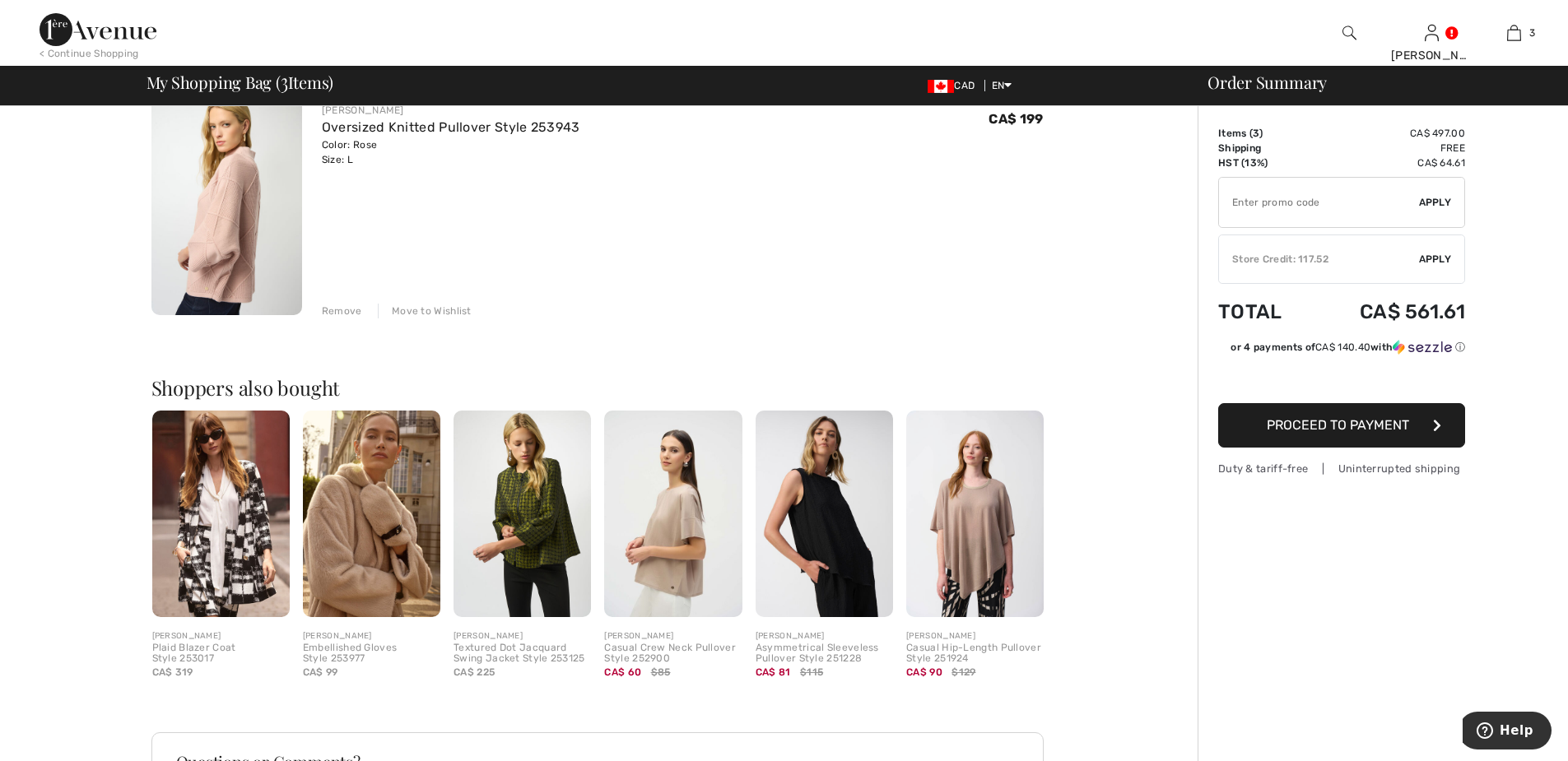
scroll to position [659, 0]
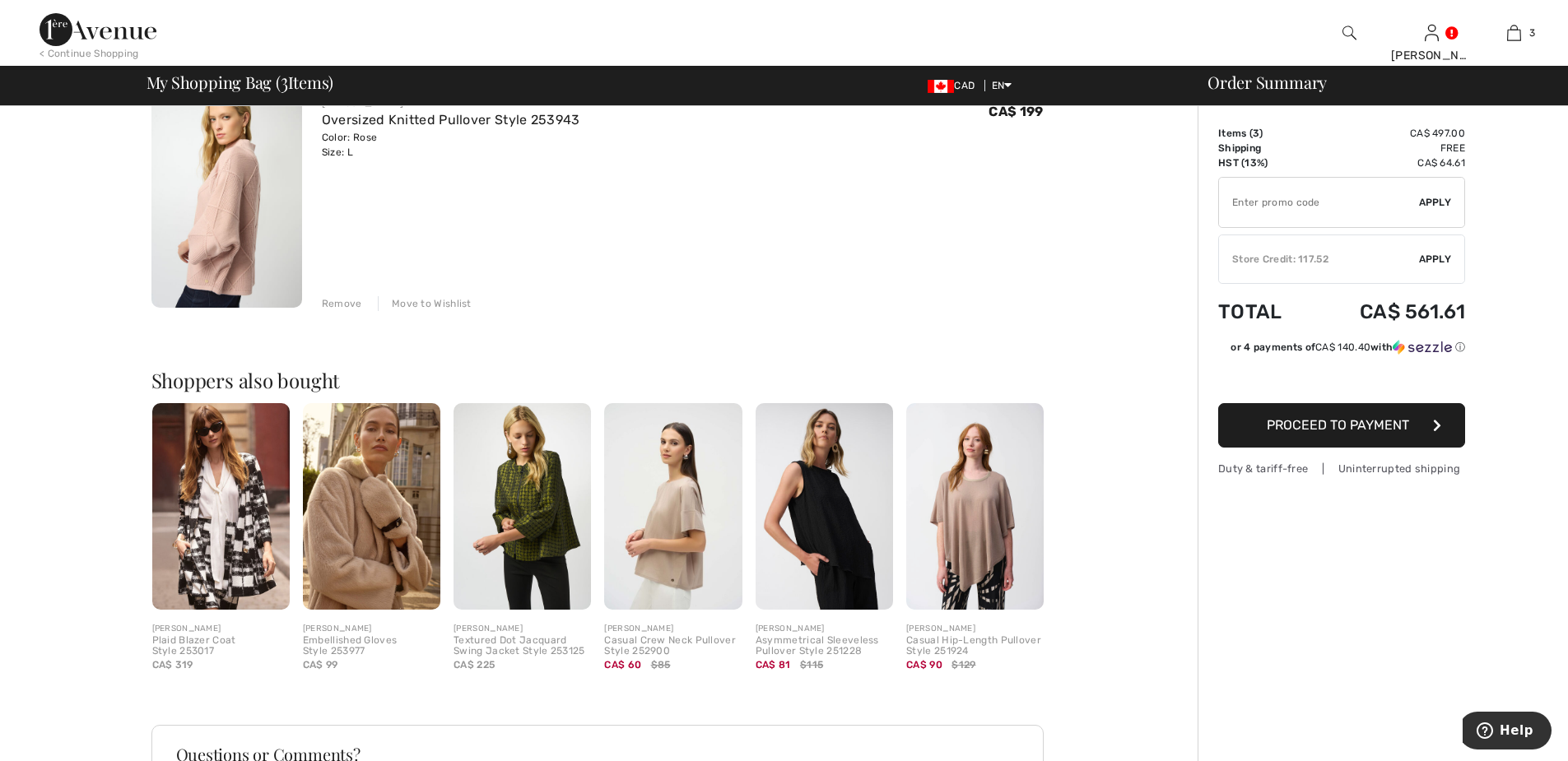
click at [983, 515] on img at bounding box center [975, 506] width 137 height 206
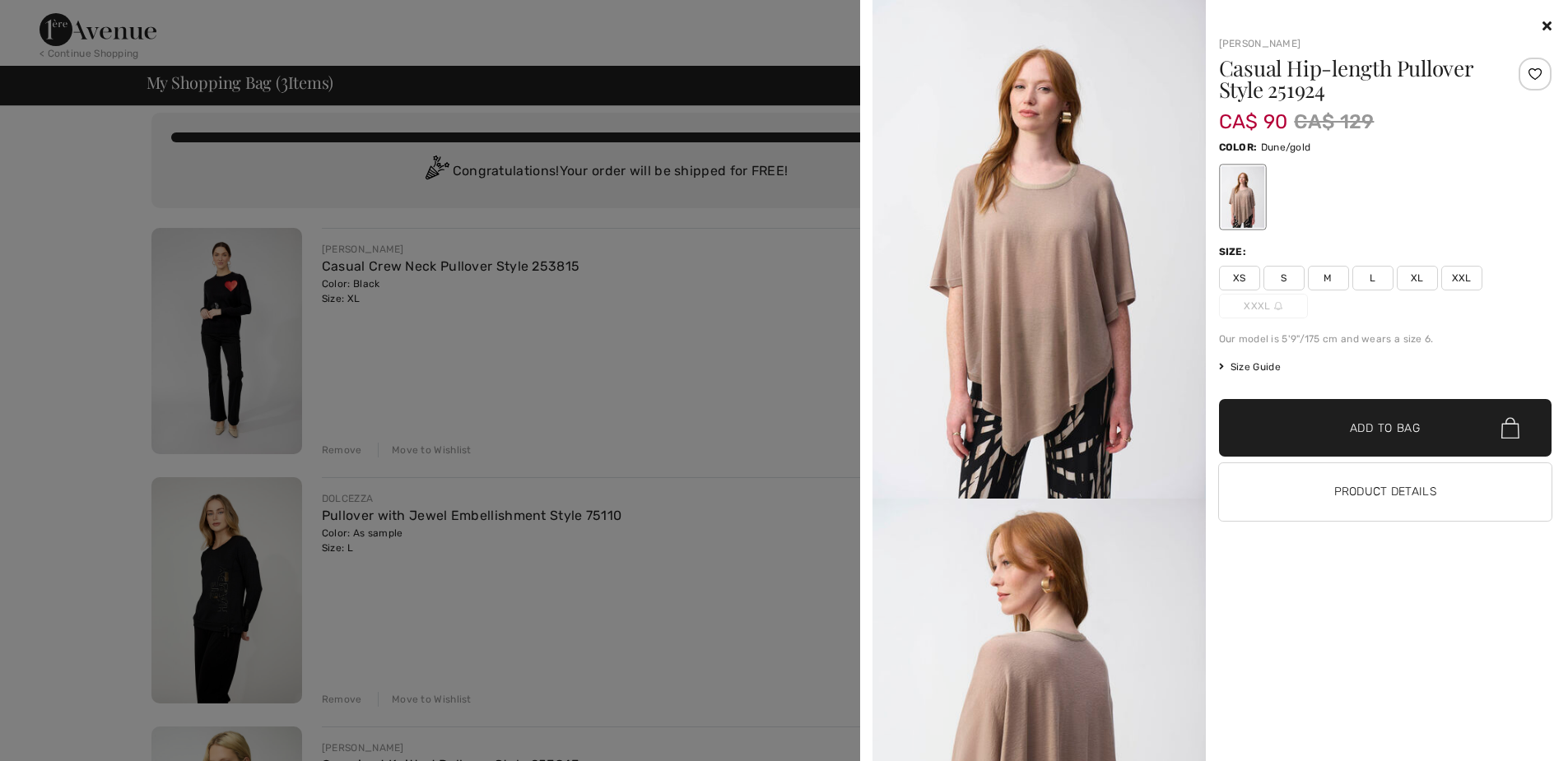
scroll to position [0, 0]
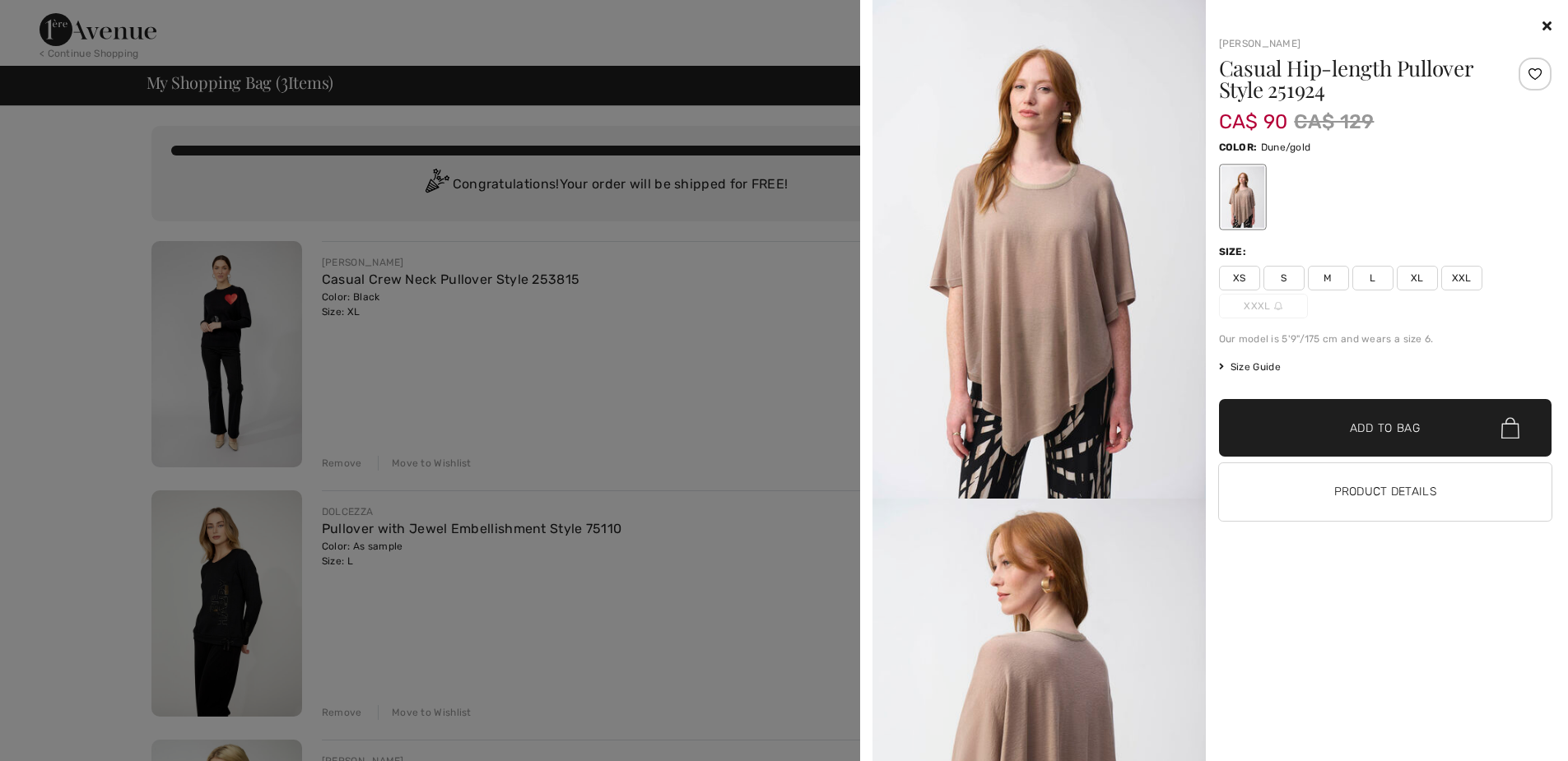
click at [1029, 244] on img at bounding box center [1039, 249] width 334 height 499
click at [1086, 188] on img at bounding box center [1039, 249] width 334 height 499
click at [1546, 22] on icon at bounding box center [1546, 26] width 9 height 13
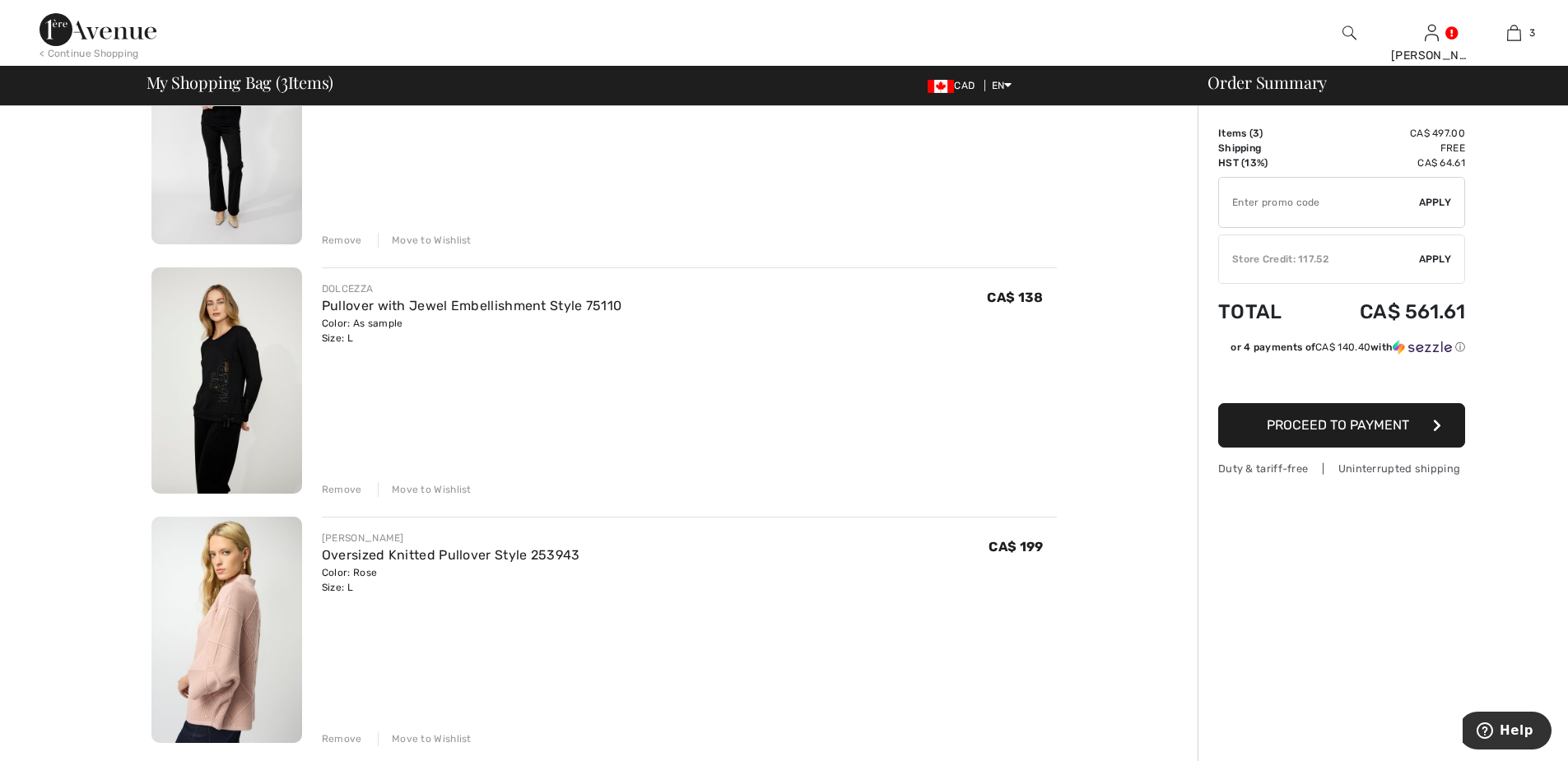
scroll to position [82, 0]
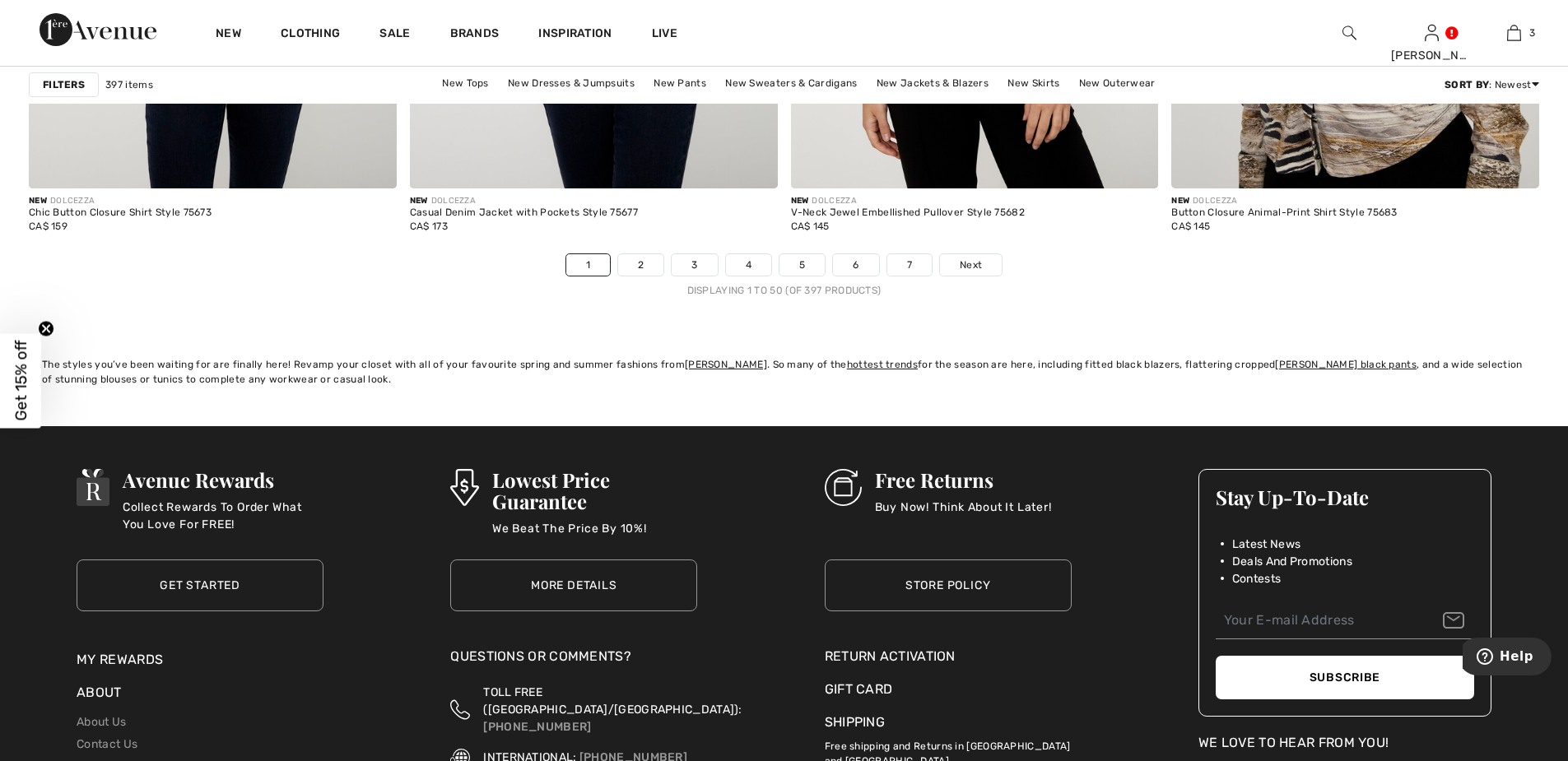
scroll to position [9547, 0]
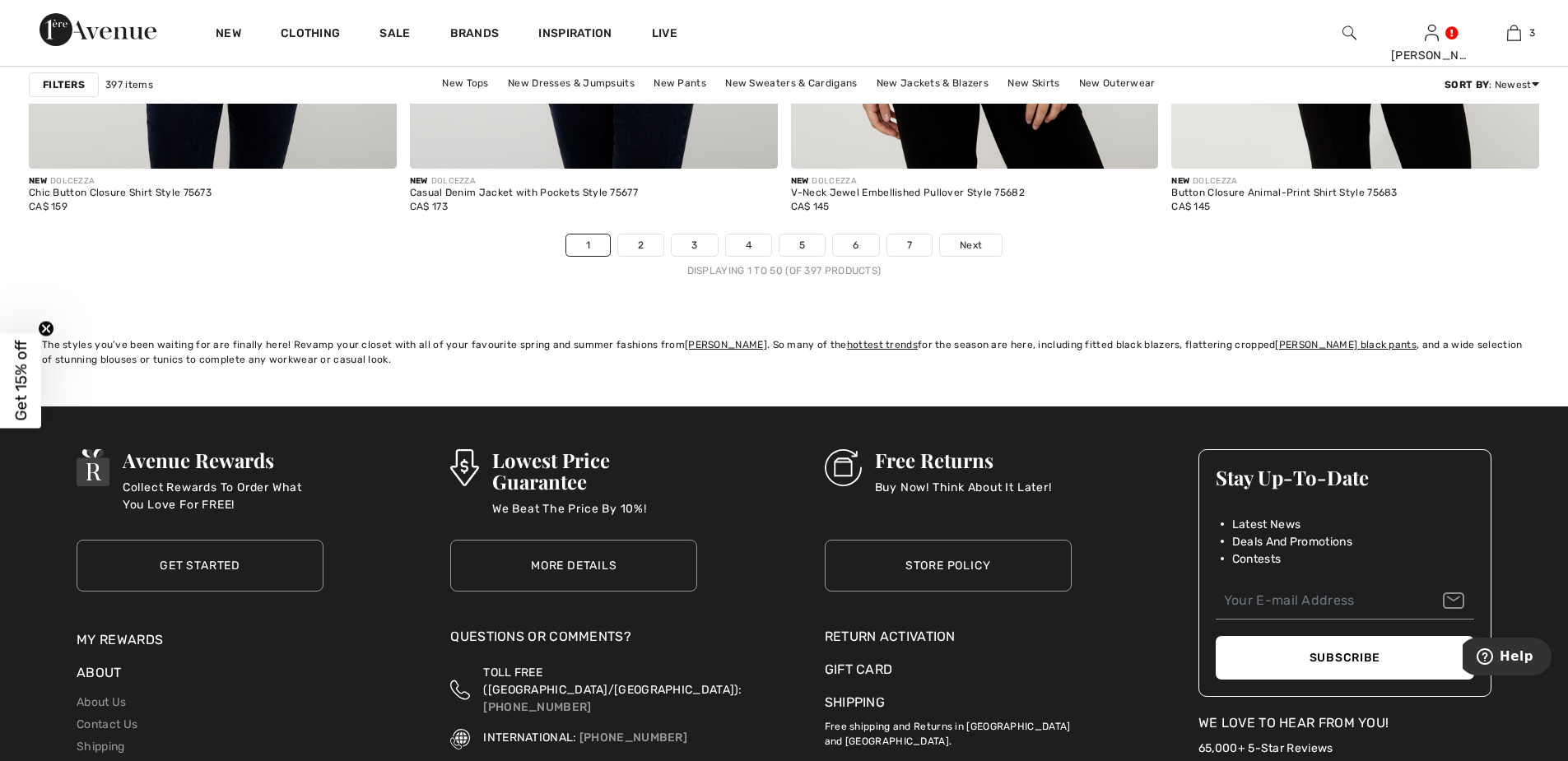
click at [649, 246] on link "2" at bounding box center [640, 246] width 45 height 22
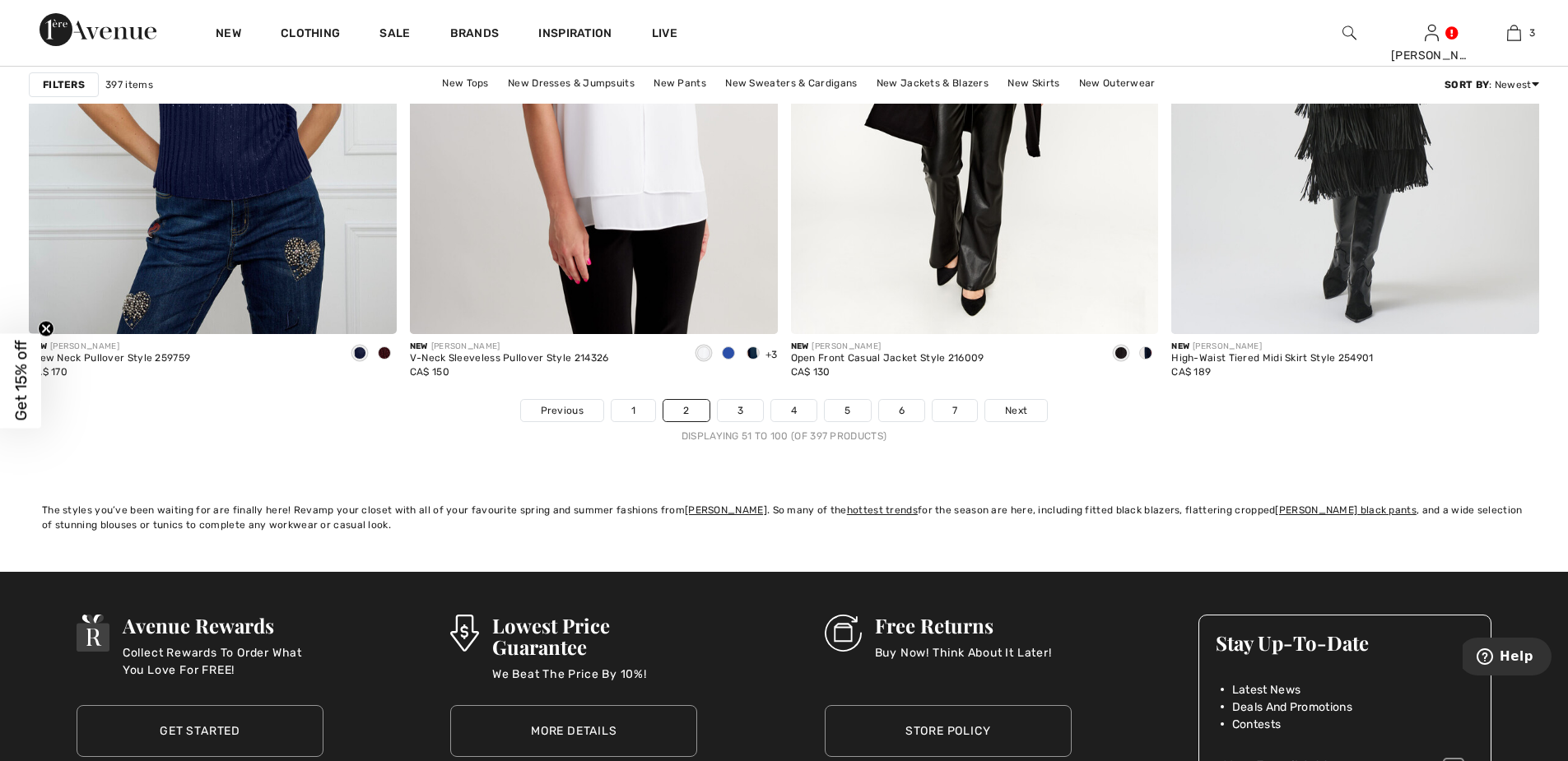
scroll to position [9383, 0]
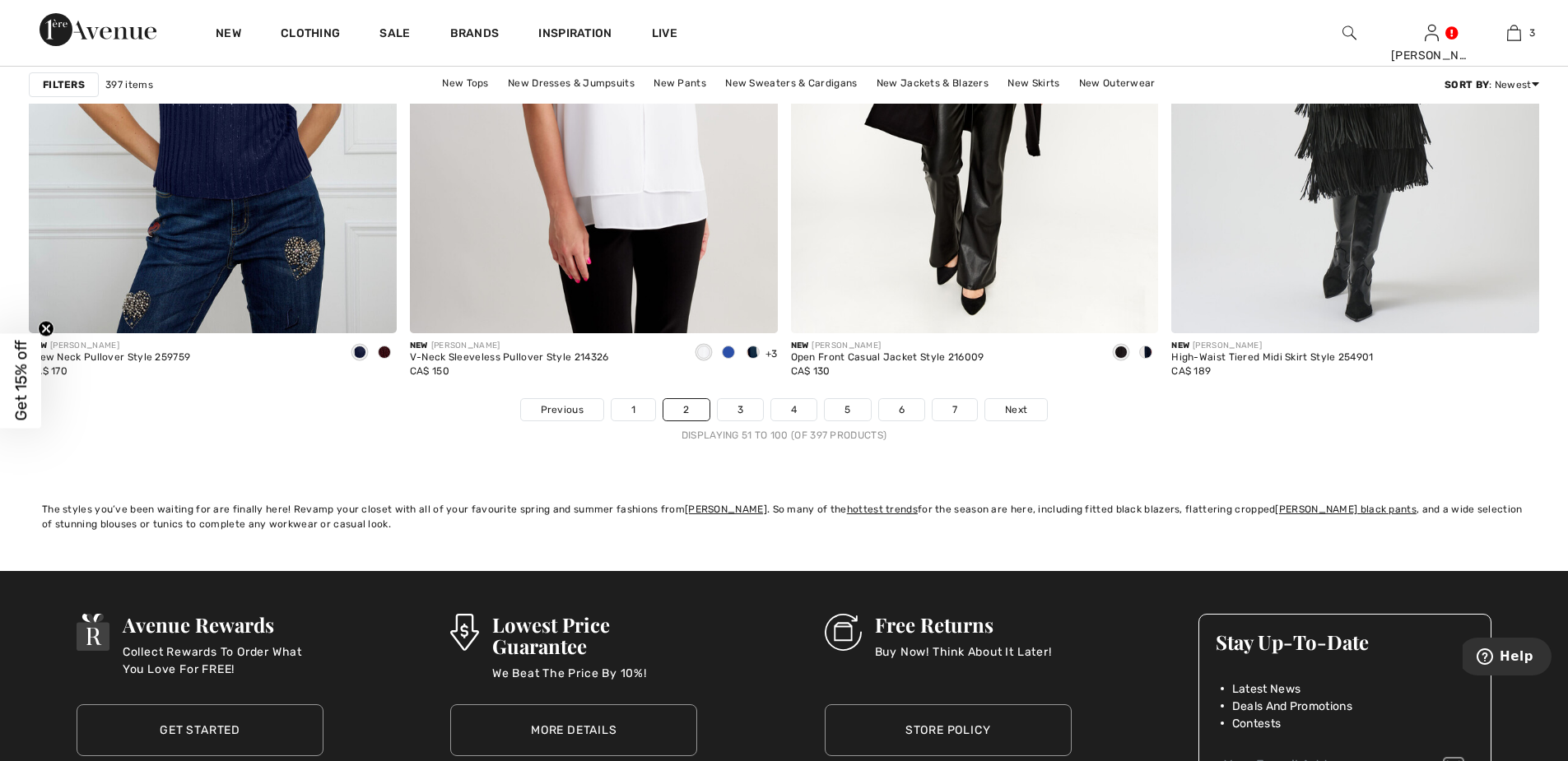
click at [734, 408] on link "3" at bounding box center [740, 410] width 45 height 22
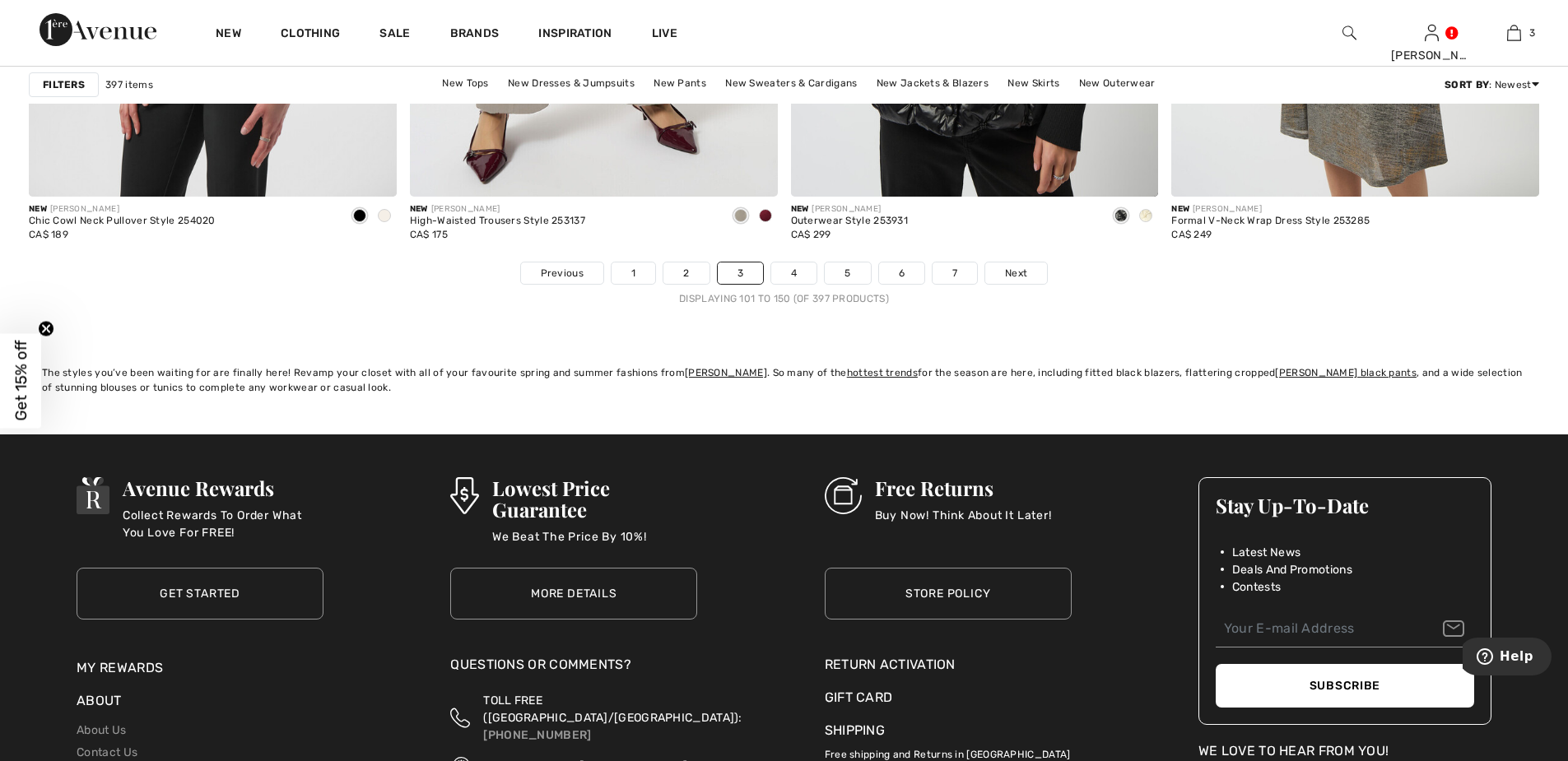
scroll to position [9547, 0]
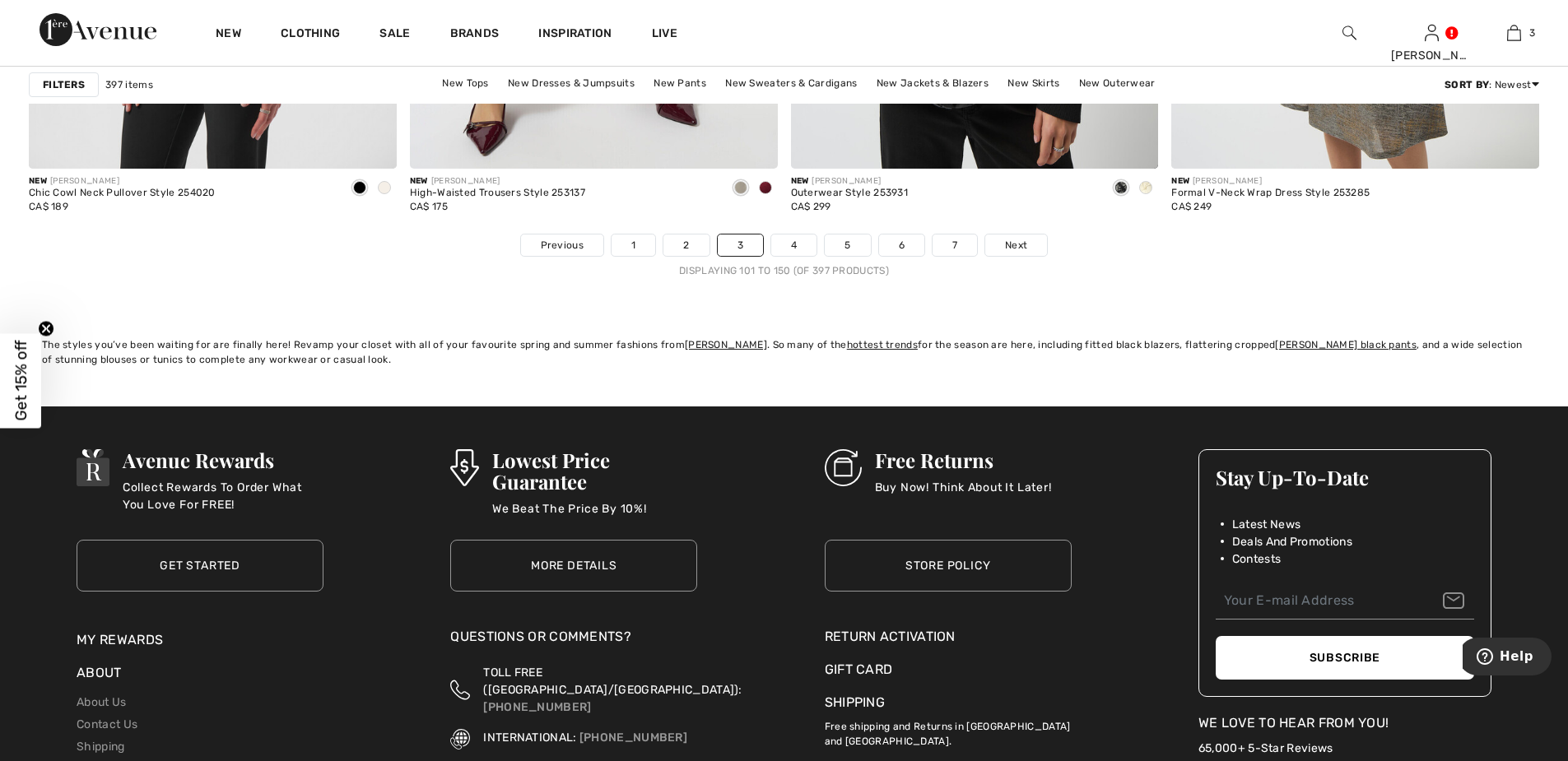
click at [796, 245] on link "4" at bounding box center [794, 246] width 45 height 22
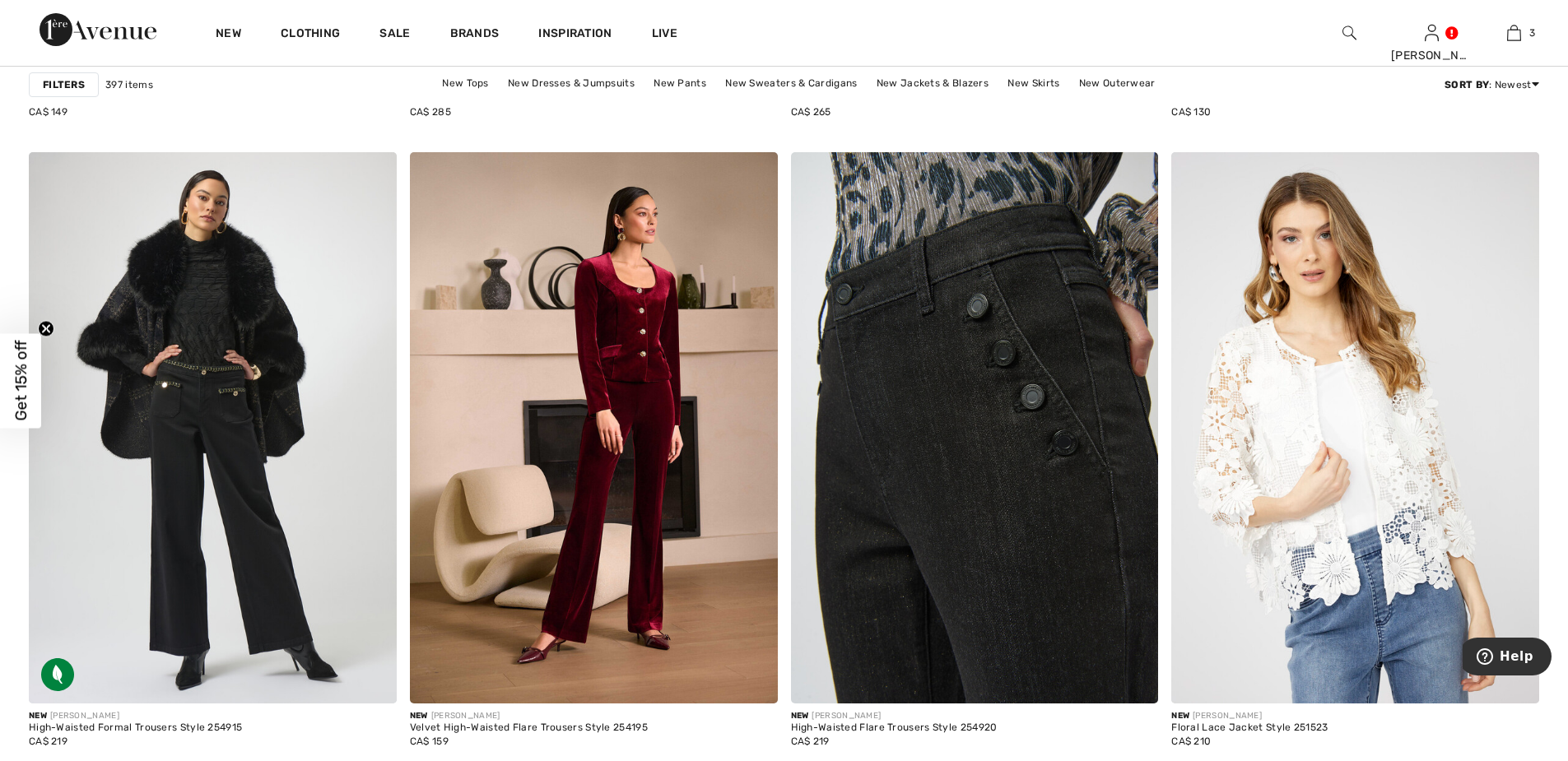
scroll to position [6914, 0]
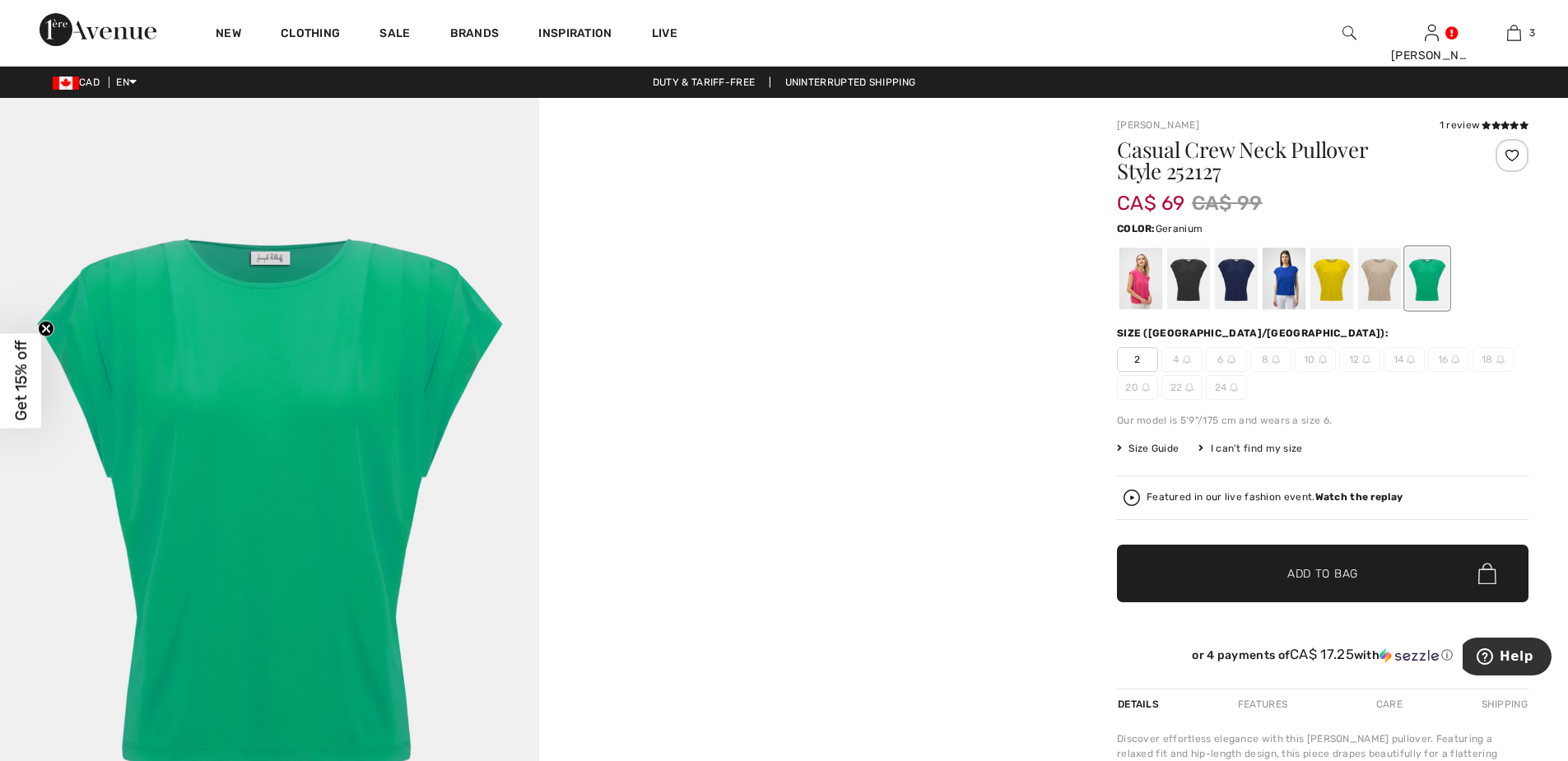
click at [1136, 287] on div at bounding box center [1141, 279] width 43 height 62
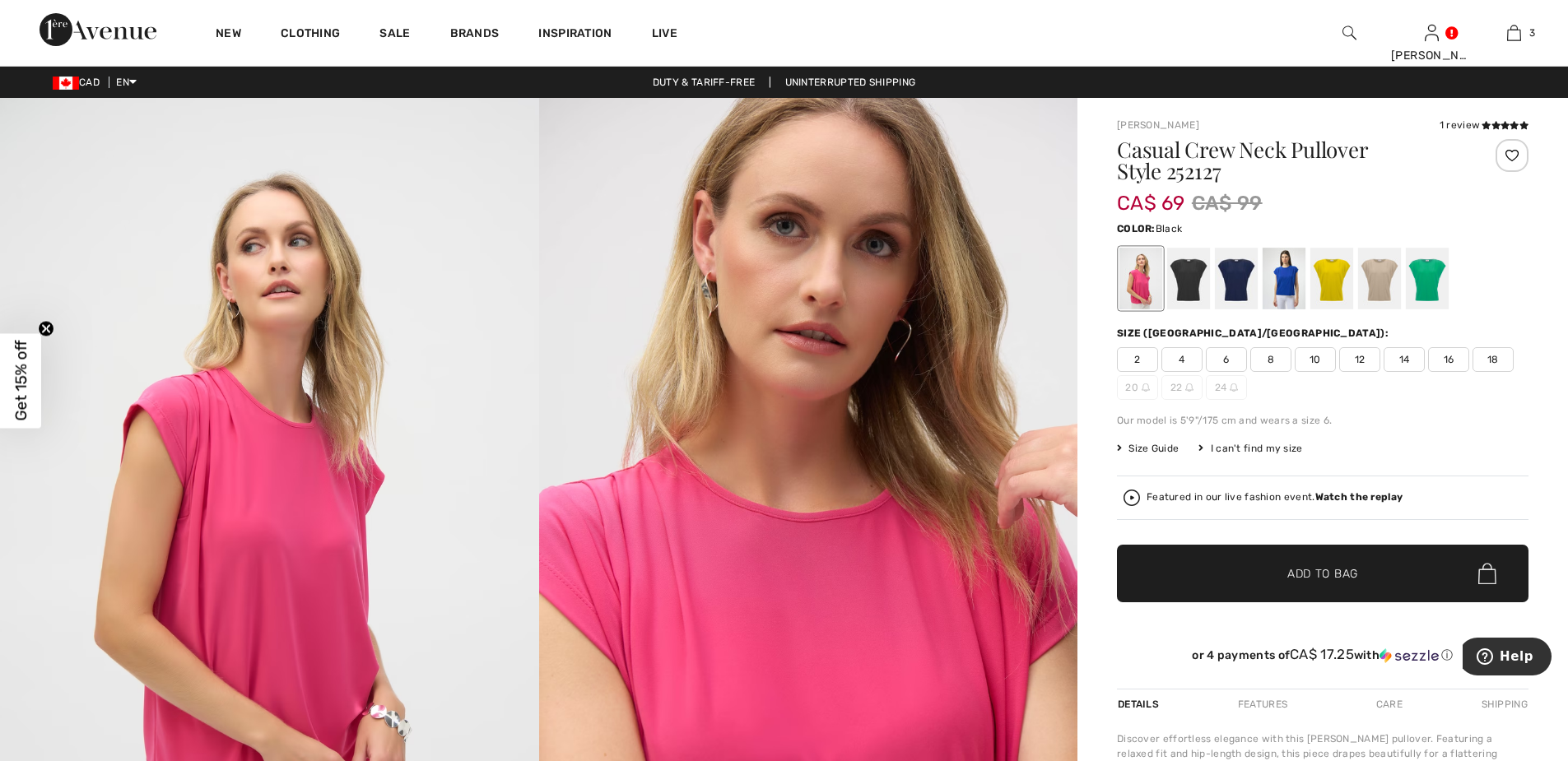
click at [1190, 290] on div at bounding box center [1188, 279] width 43 height 62
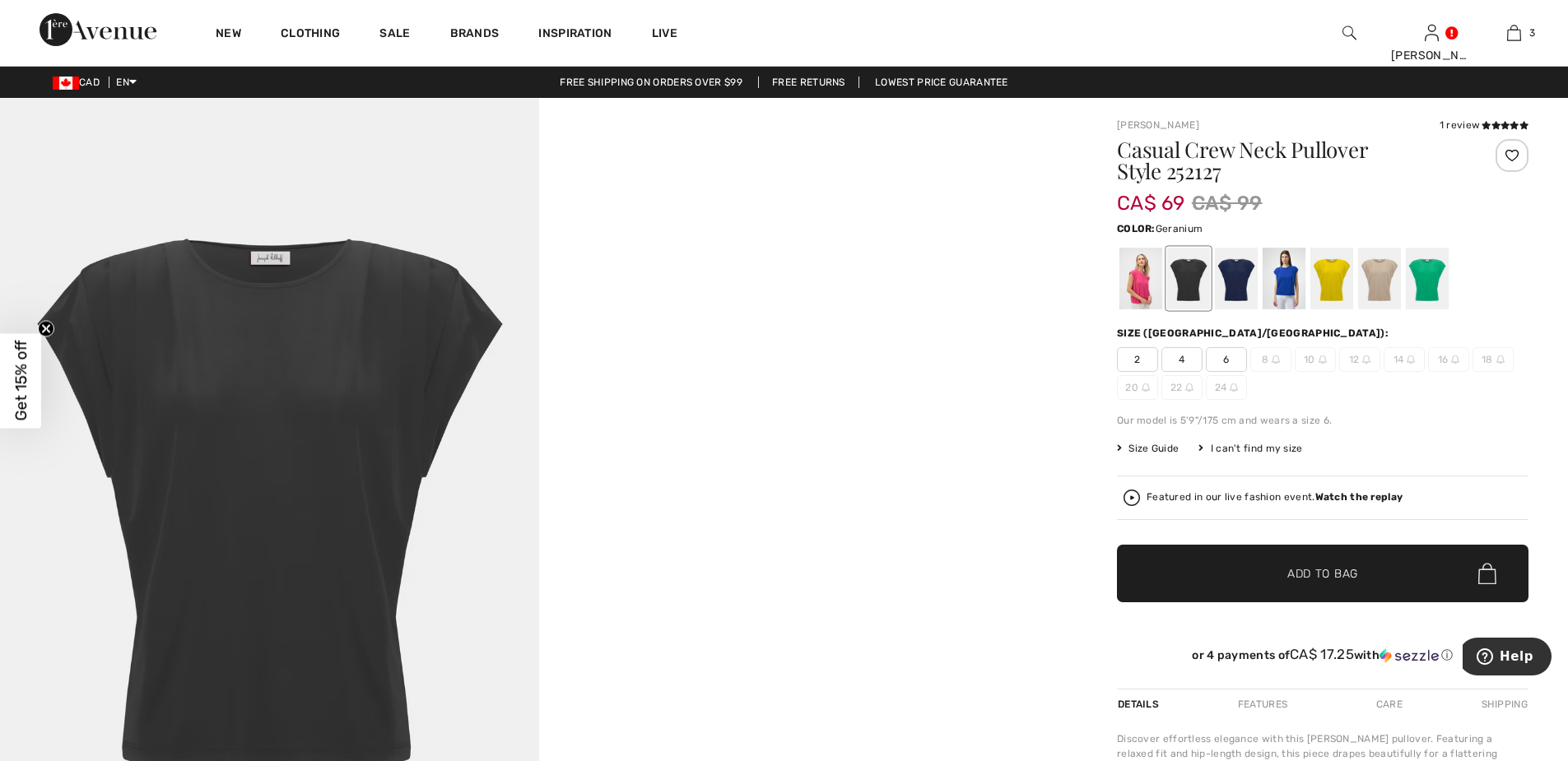
click at [1141, 281] on div at bounding box center [1141, 279] width 43 height 62
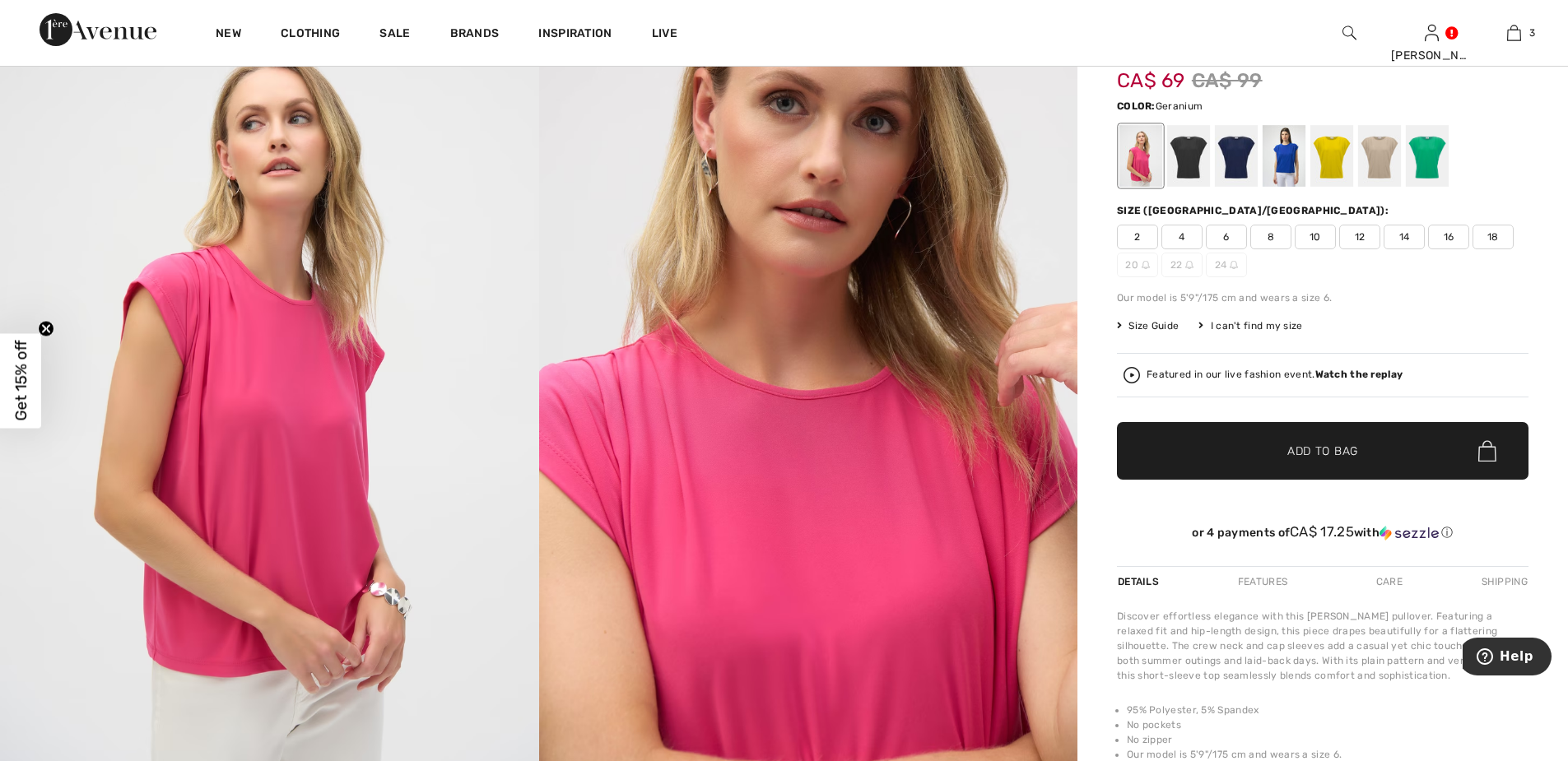
scroll to position [82, 0]
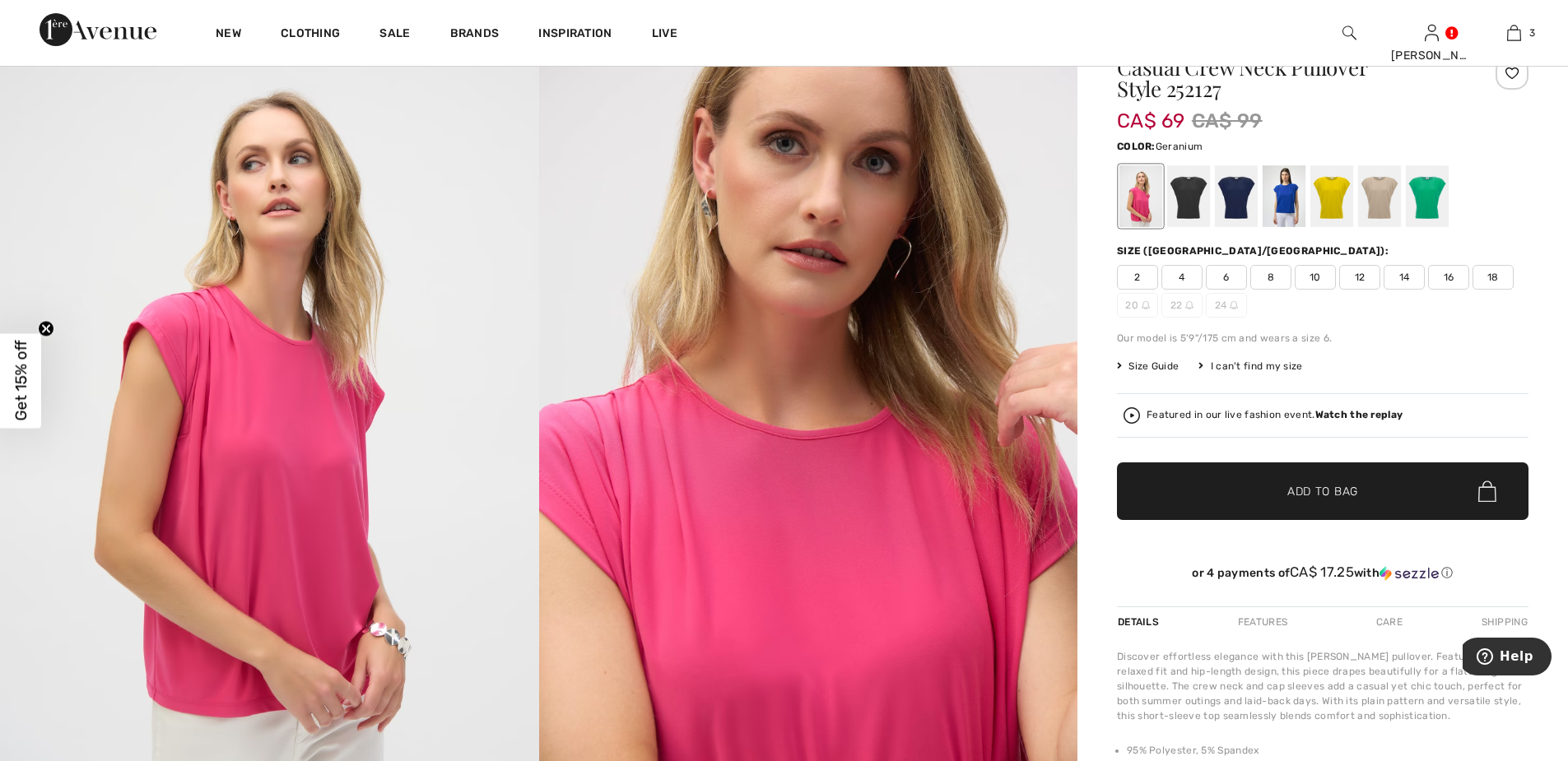
click at [1356, 272] on span "12" at bounding box center [1359, 277] width 41 height 24
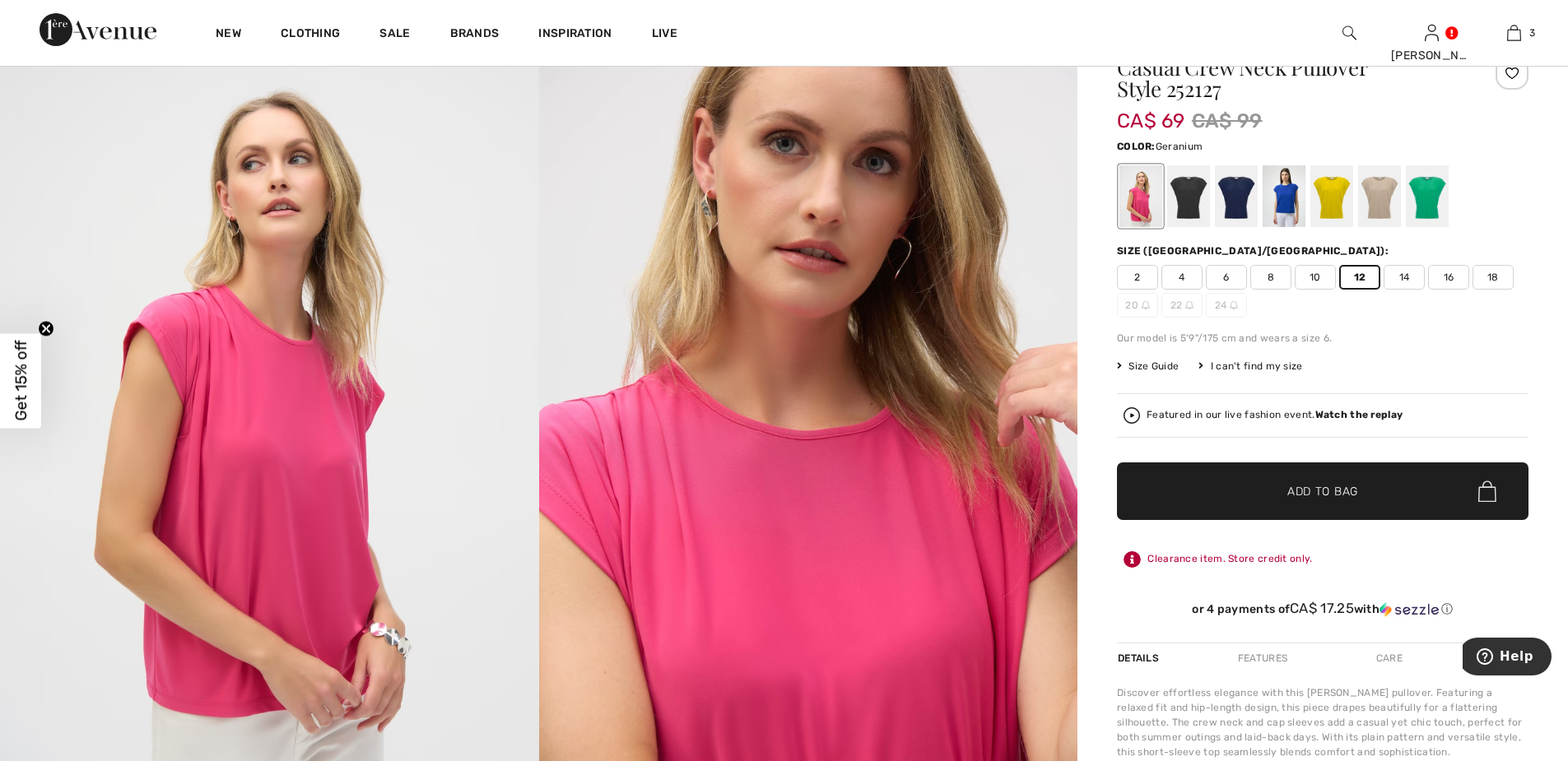
click at [1308, 488] on span "Add to Bag" at bounding box center [1322, 491] width 70 height 18
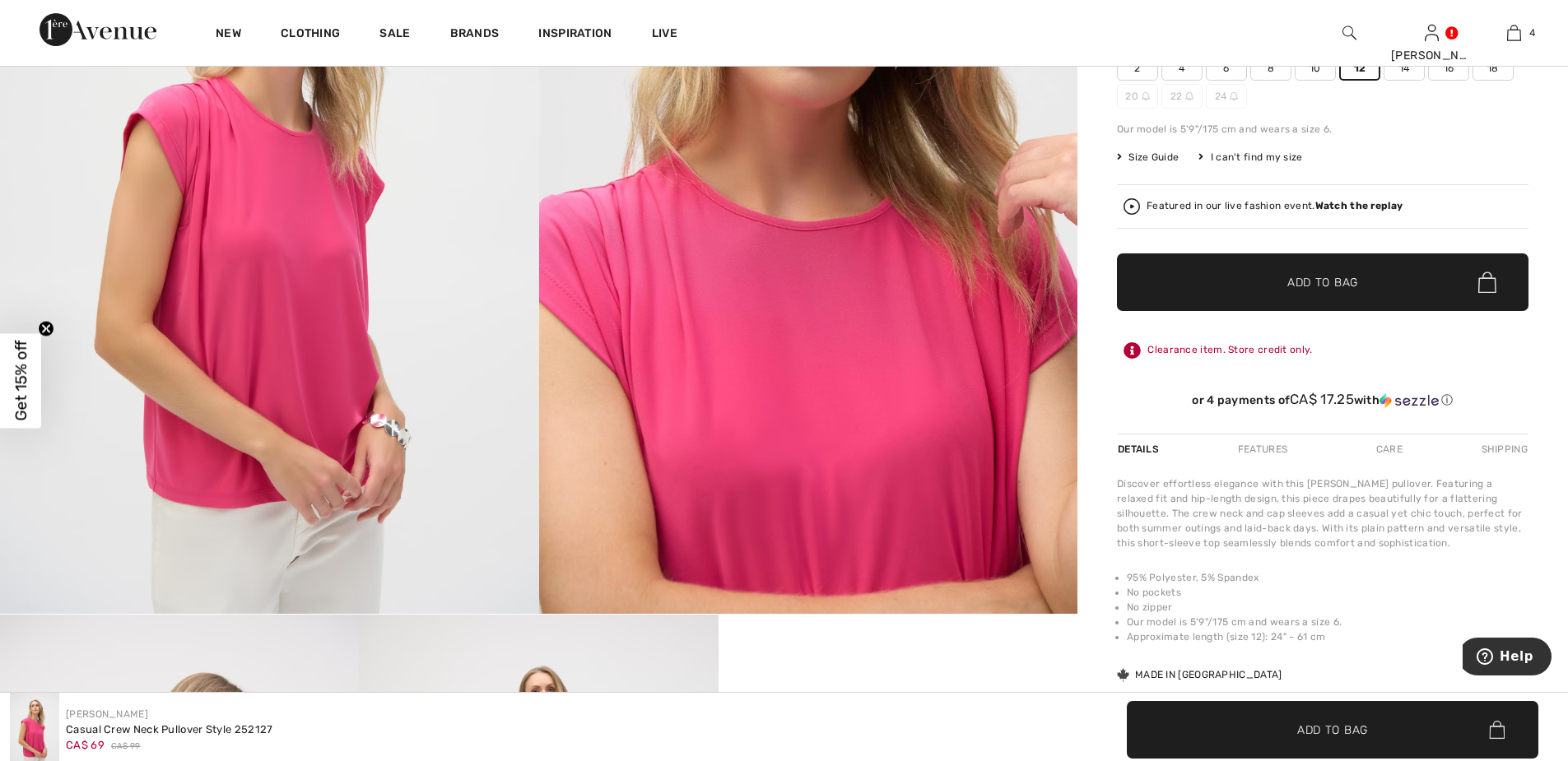
scroll to position [90, 0]
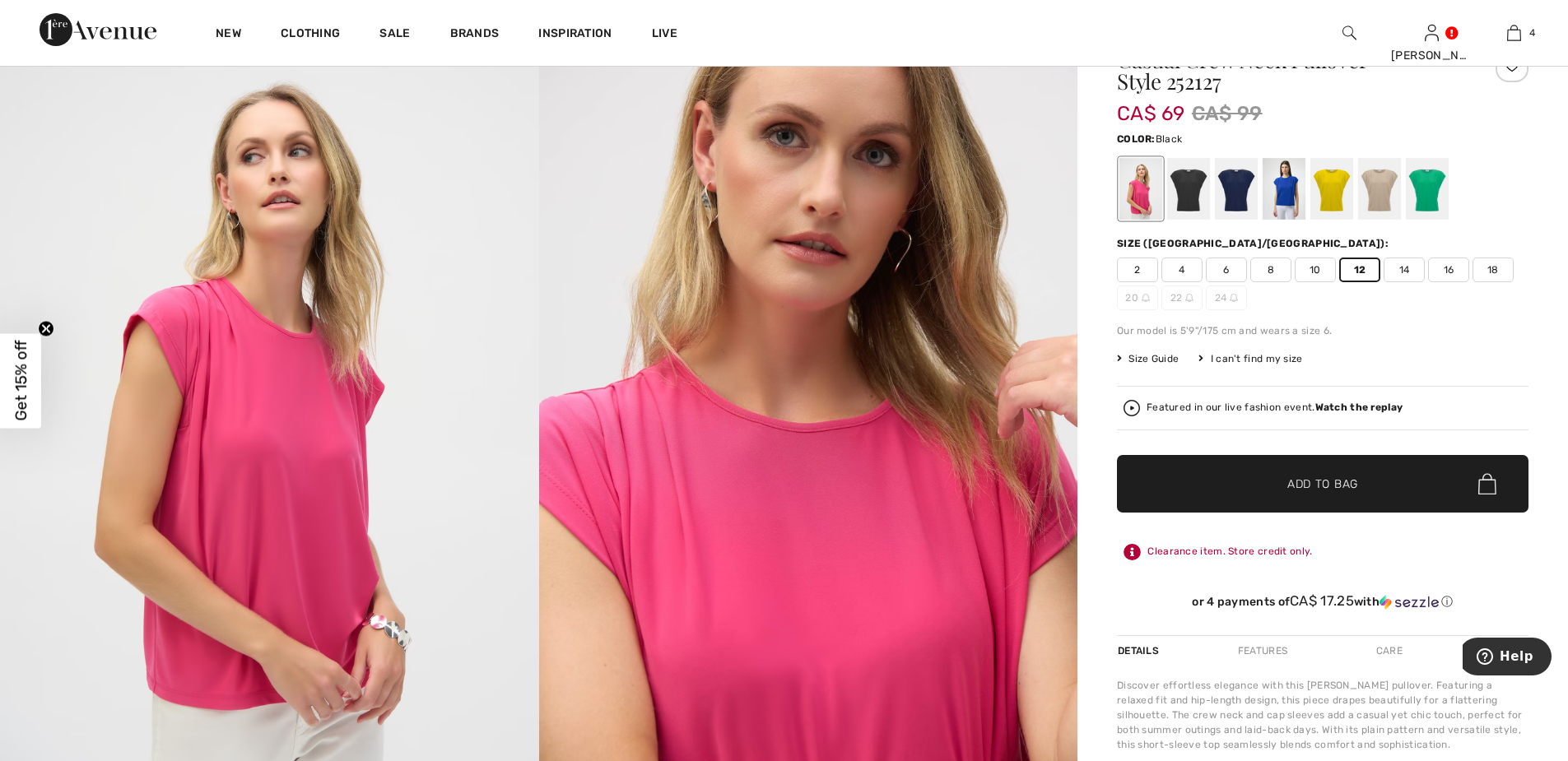
click at [1186, 198] on div at bounding box center [1188, 189] width 43 height 62
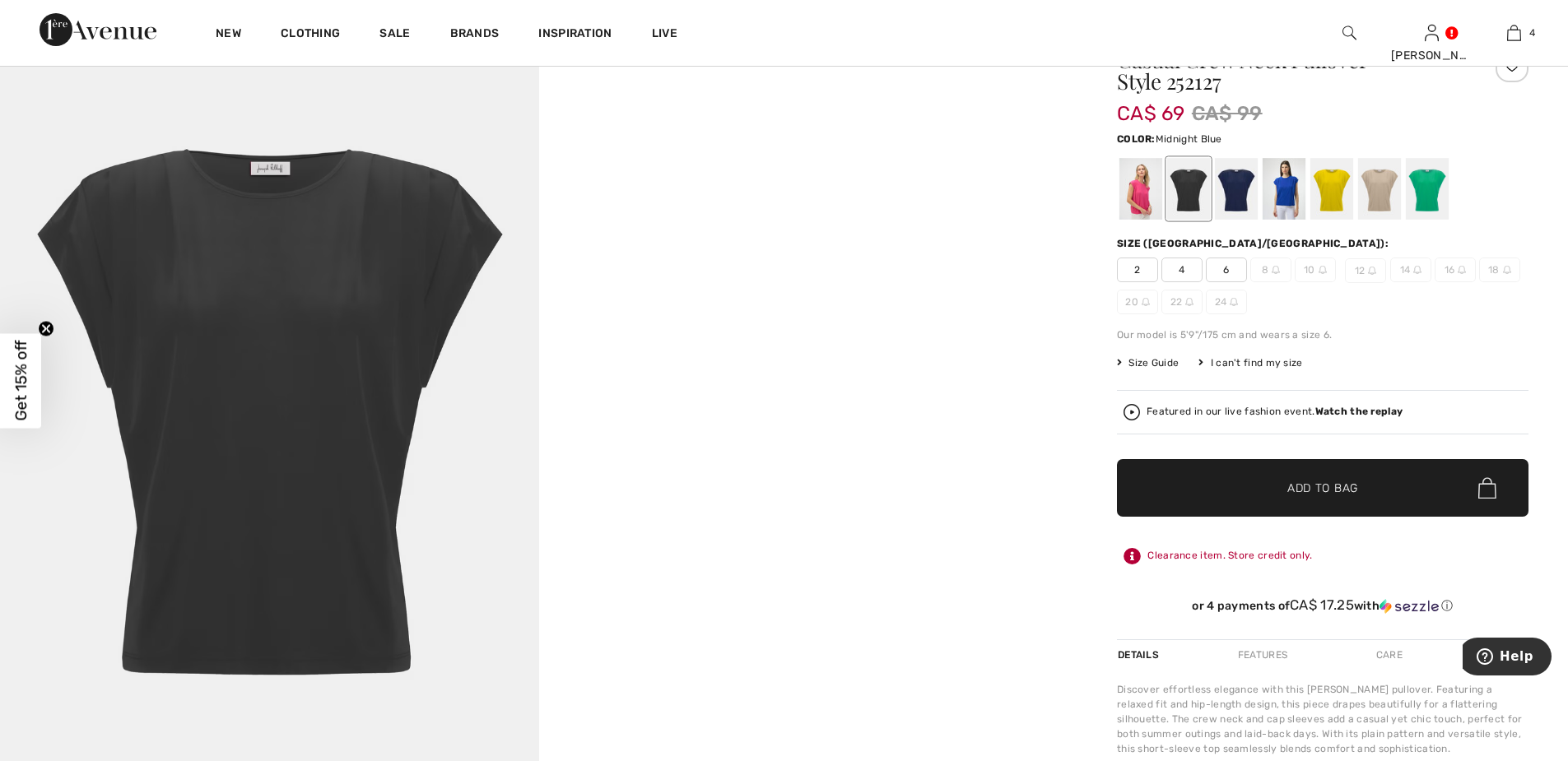
click at [1237, 198] on div at bounding box center [1235, 189] width 43 height 62
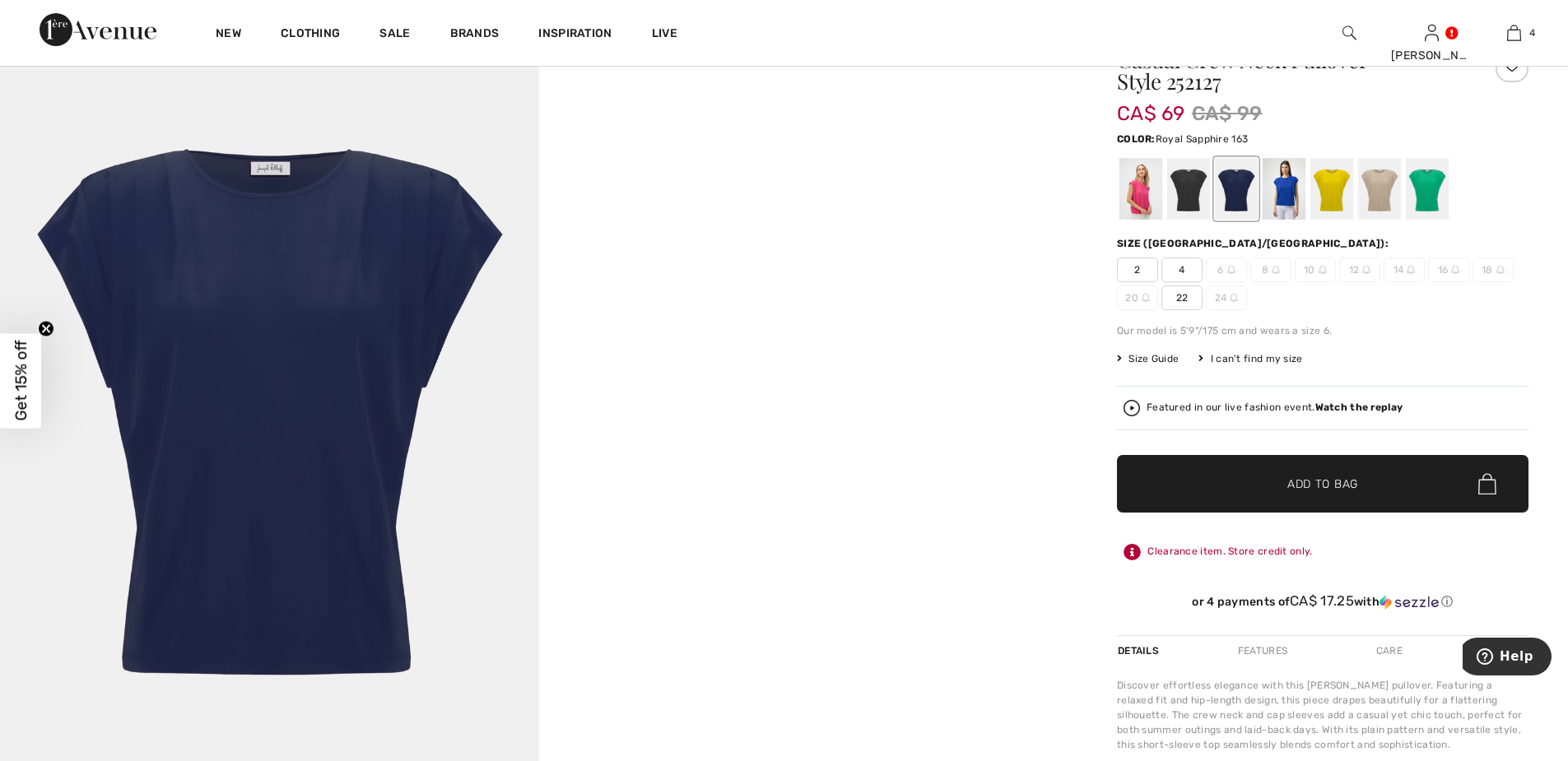
click at [1285, 200] on div at bounding box center [1283, 189] width 43 height 62
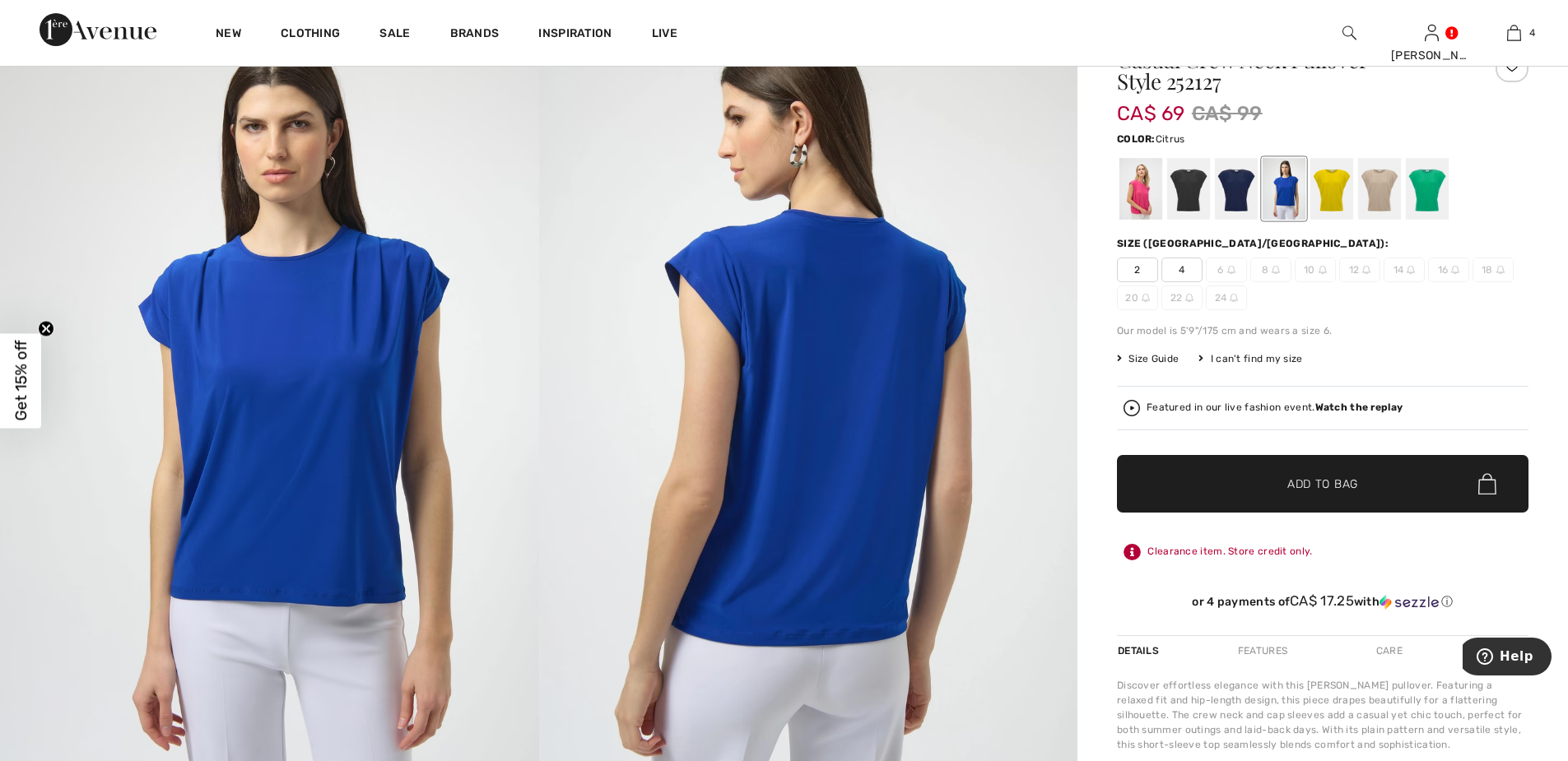
click at [1327, 194] on div at bounding box center [1331, 189] width 43 height 62
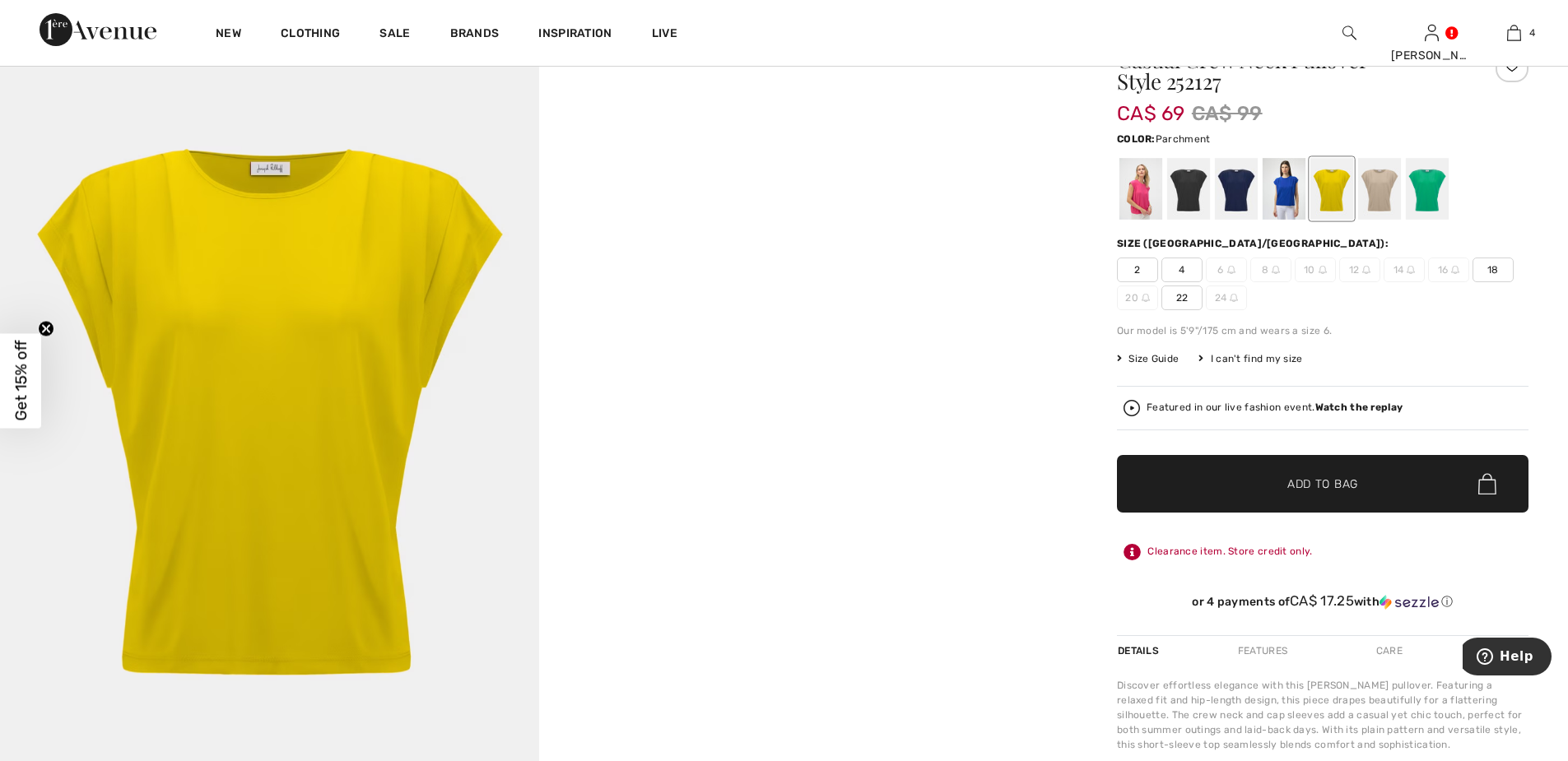
click at [1376, 201] on div at bounding box center [1379, 189] width 43 height 62
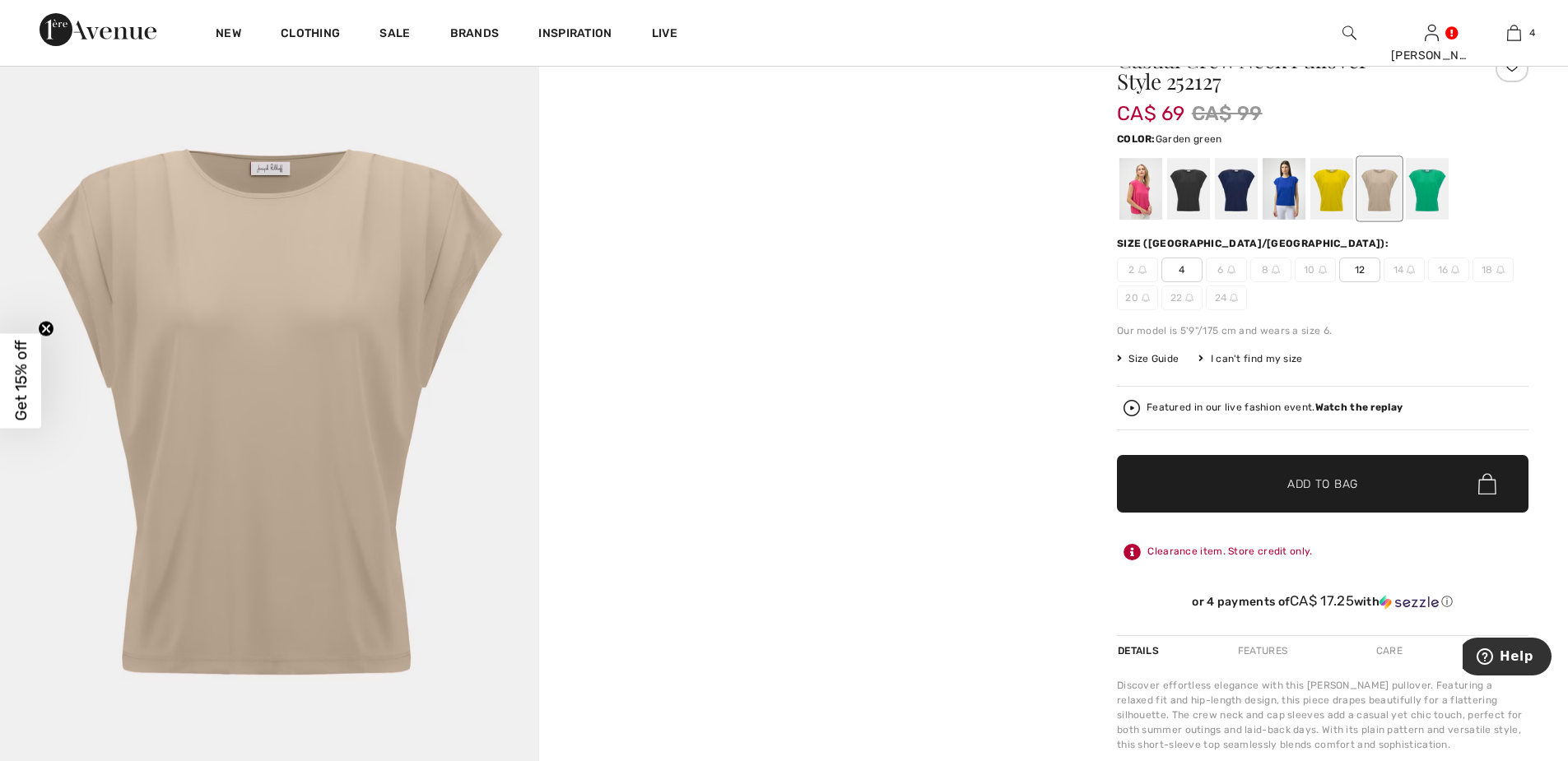
click at [1423, 206] on div at bounding box center [1426, 189] width 43 height 62
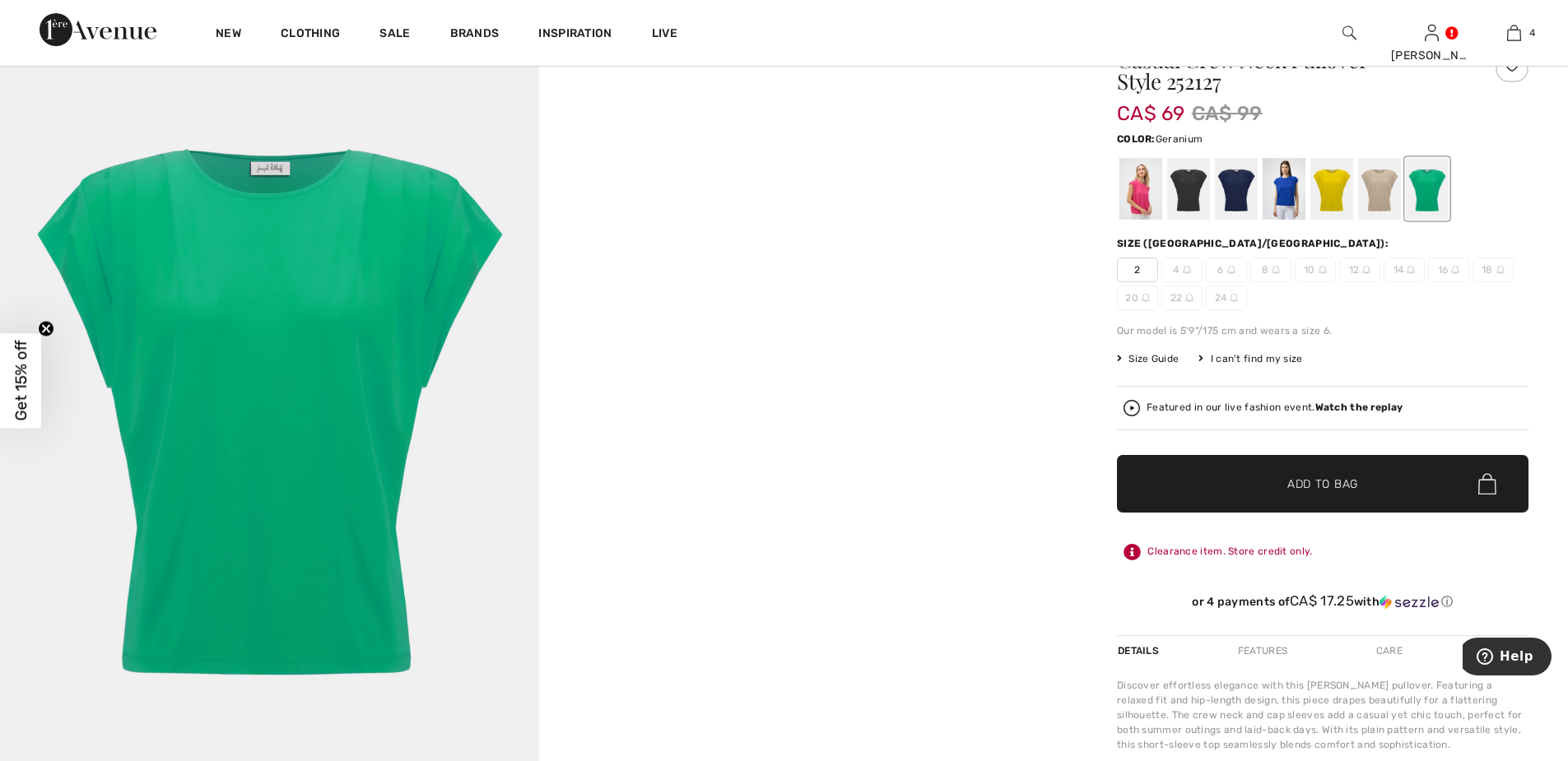
click at [1141, 190] on div at bounding box center [1141, 189] width 43 height 62
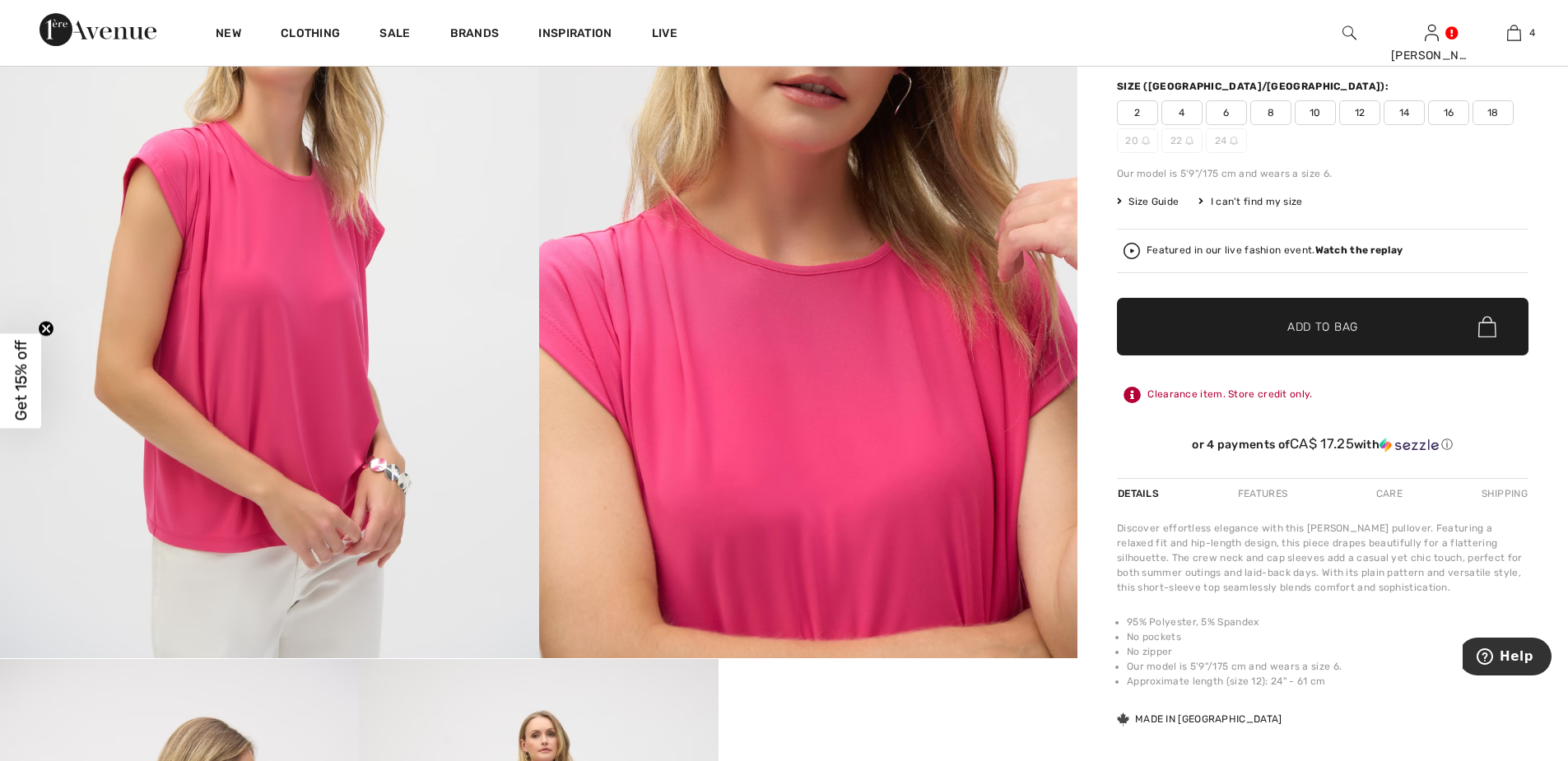
scroll to position [0, 0]
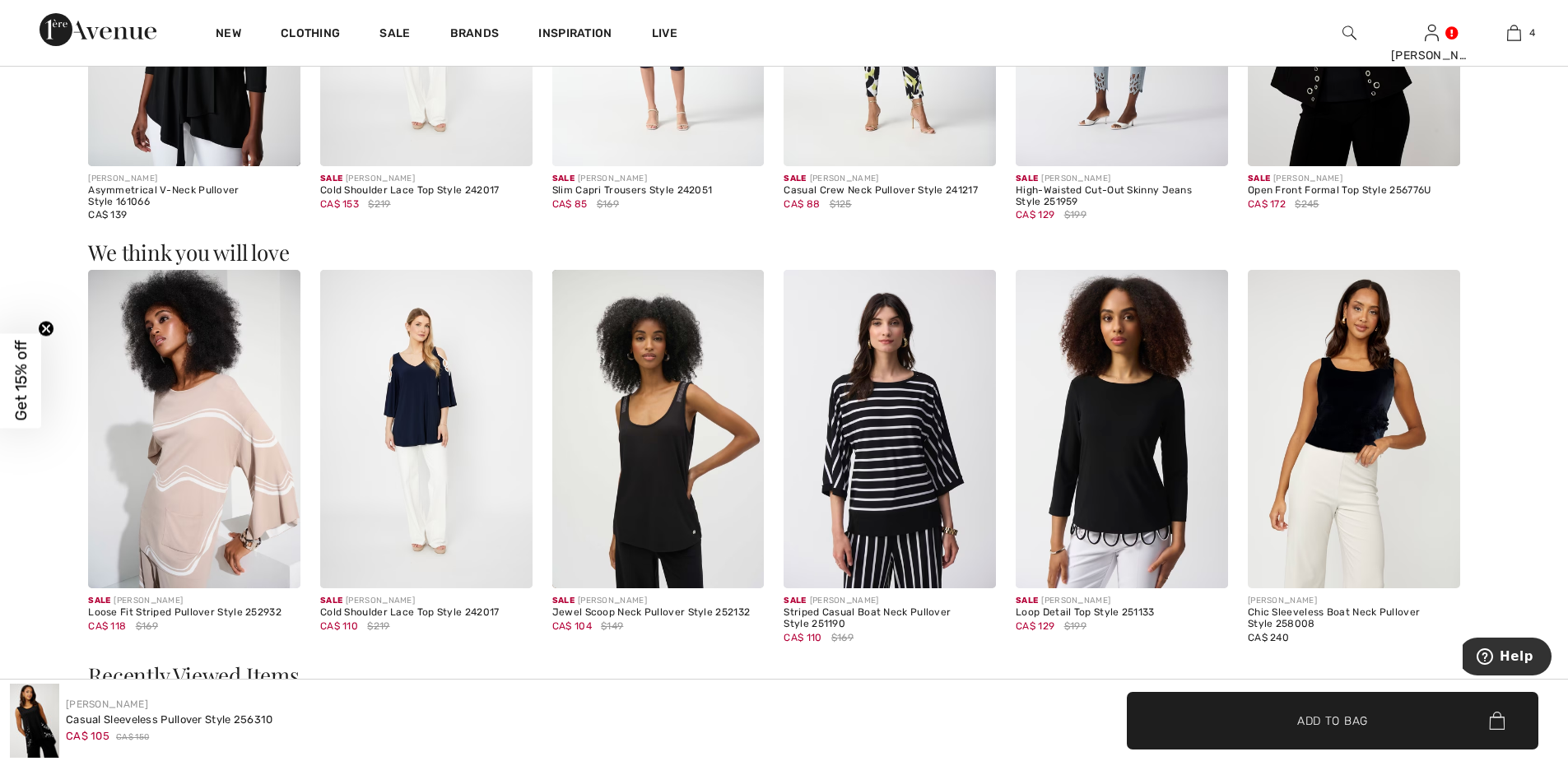
scroll to position [1646, 0]
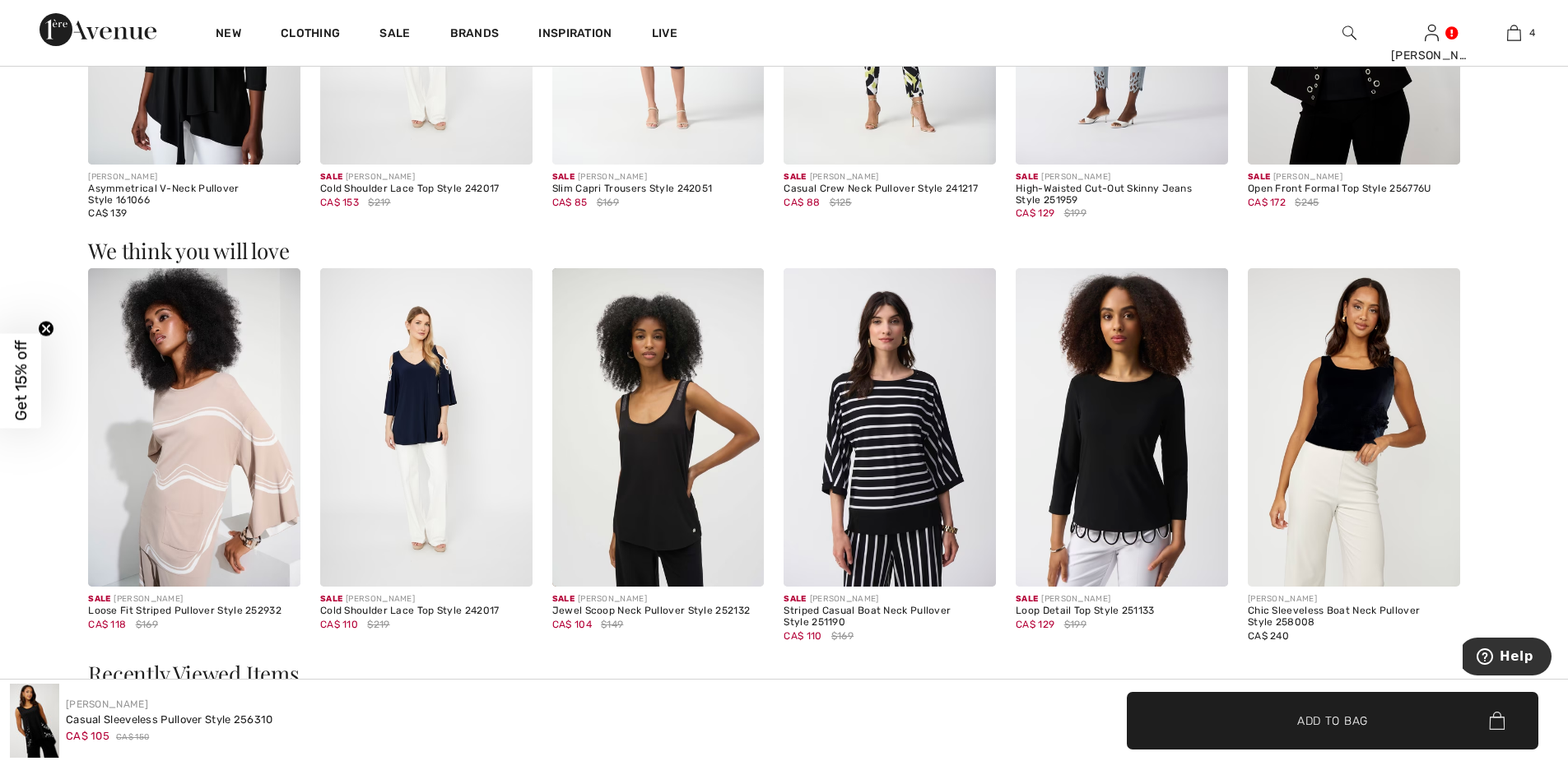
click at [648, 479] on img at bounding box center [658, 427] width 212 height 318
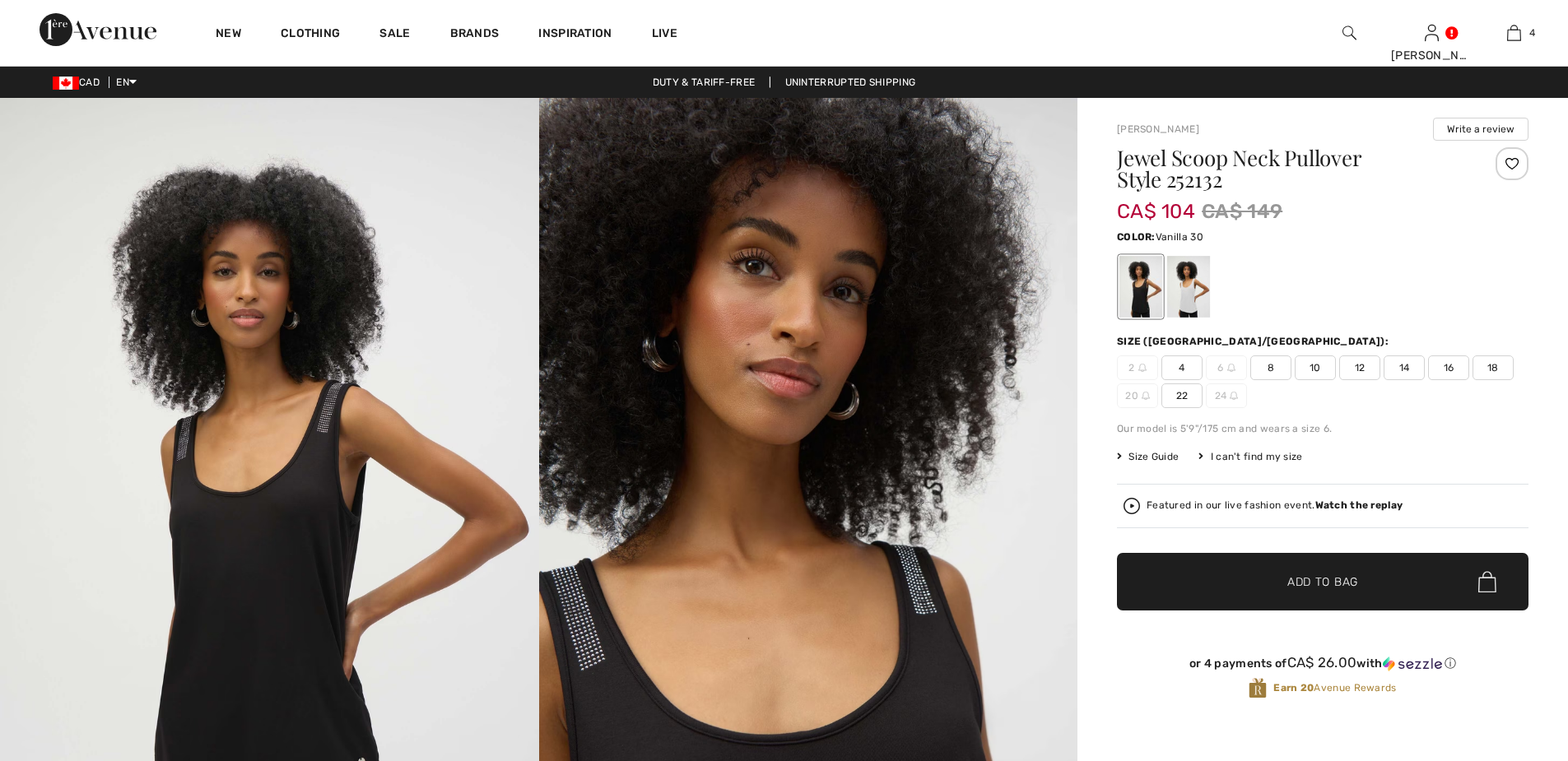
click at [1194, 303] on div at bounding box center [1188, 287] width 43 height 62
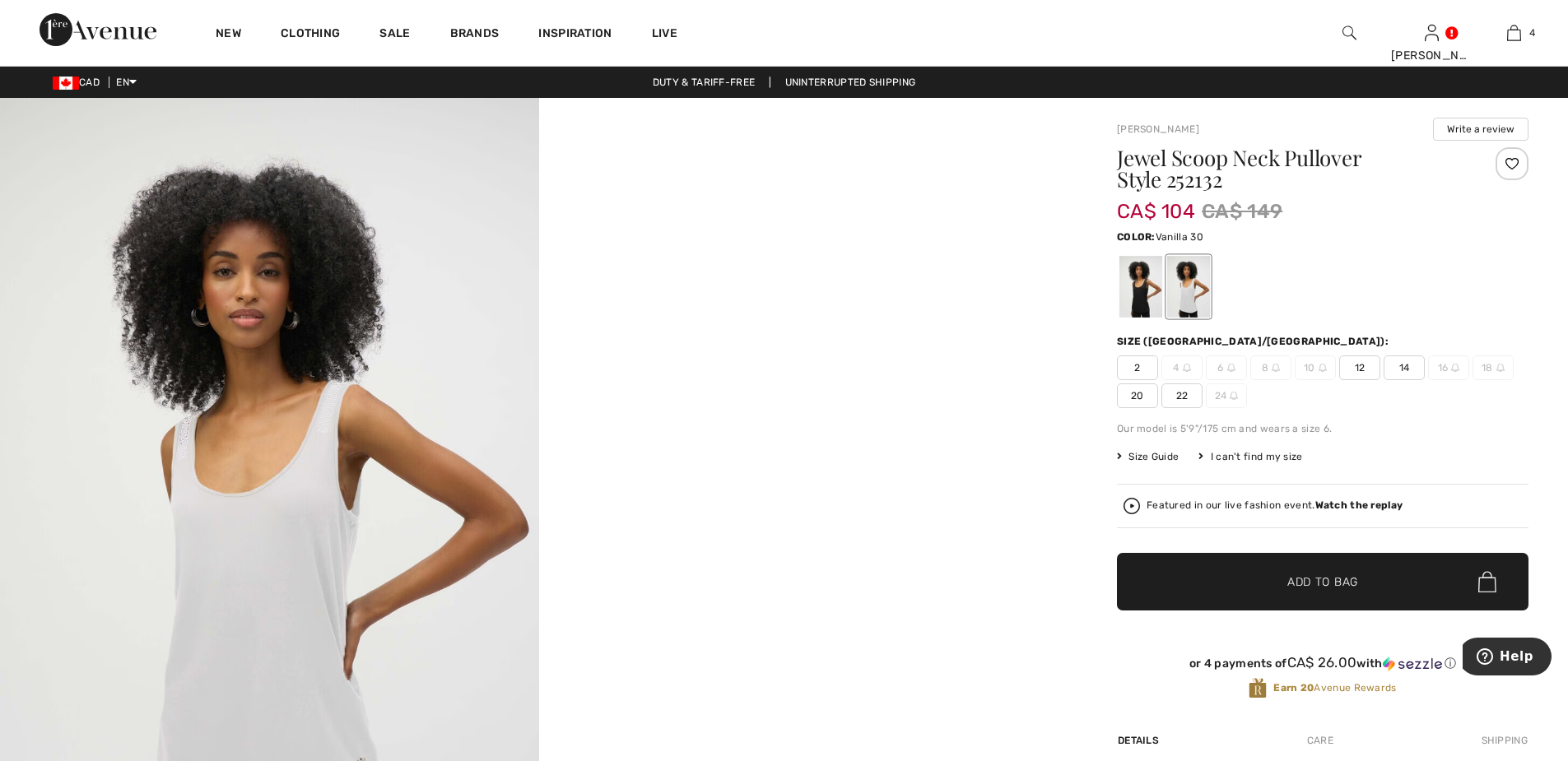
click at [1194, 303] on div at bounding box center [1188, 287] width 43 height 62
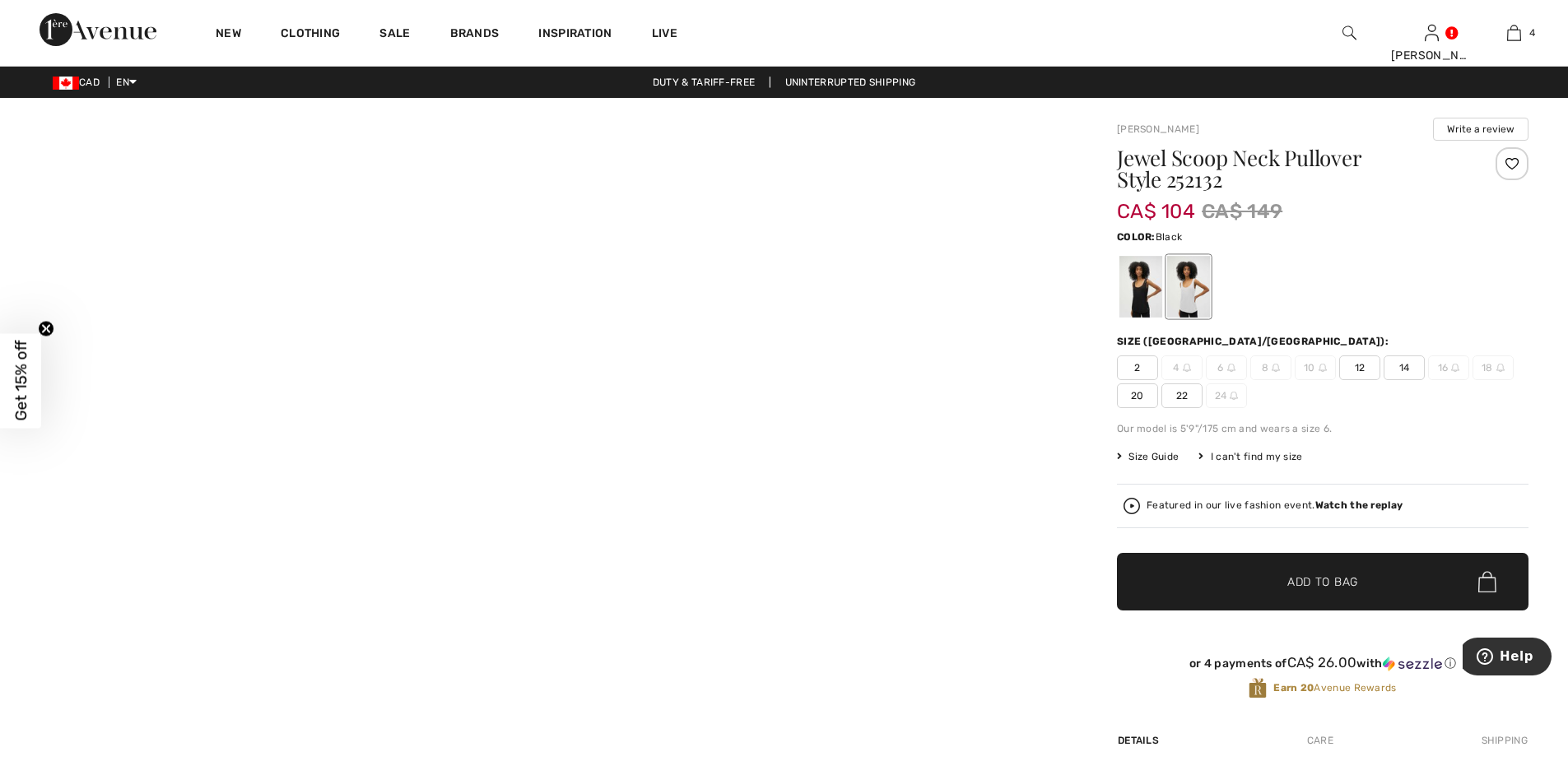
click at [1135, 292] on div at bounding box center [1141, 287] width 43 height 62
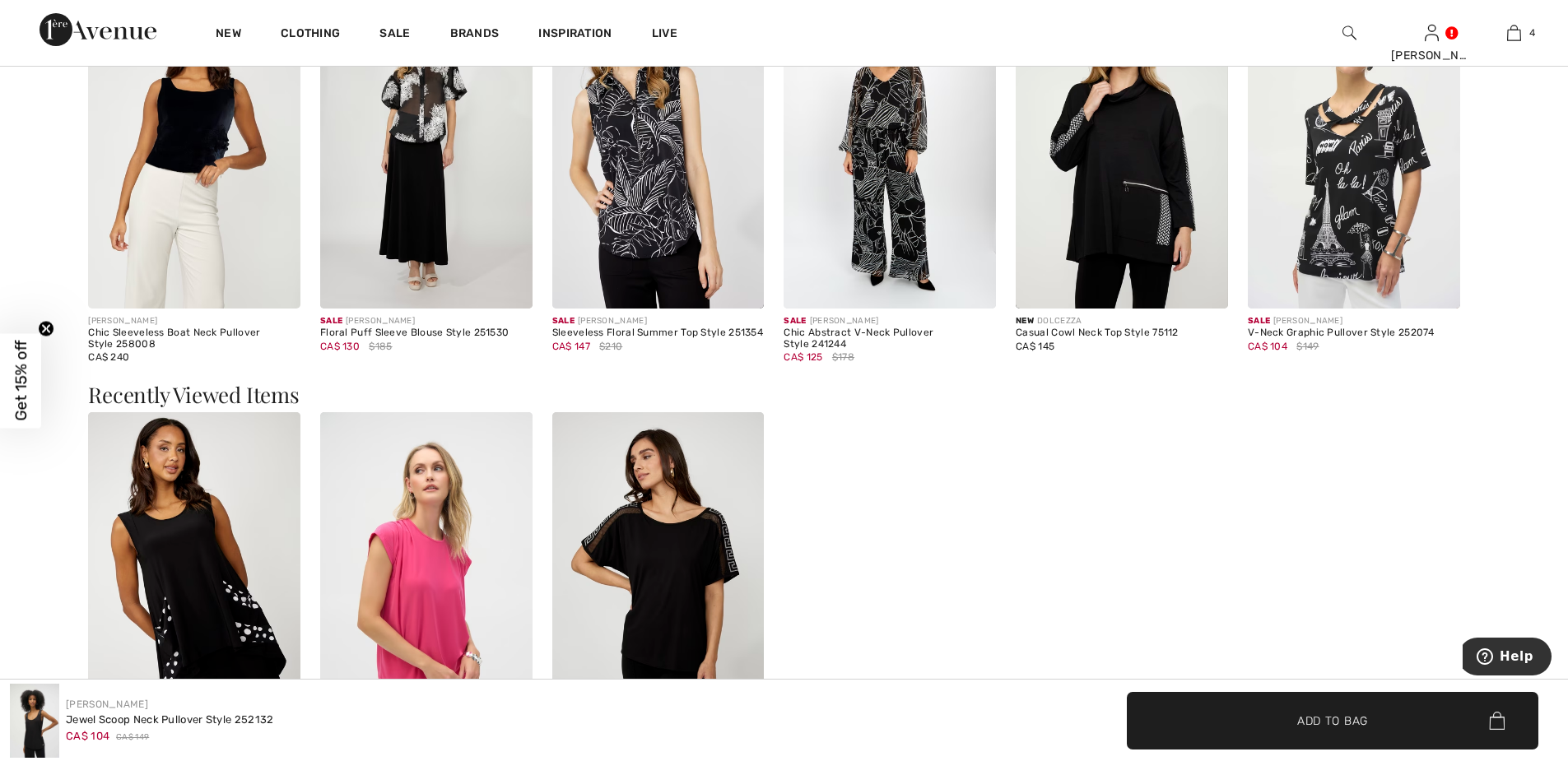
scroll to position [2140, 0]
